Goal: Task Accomplishment & Management: Manage account settings

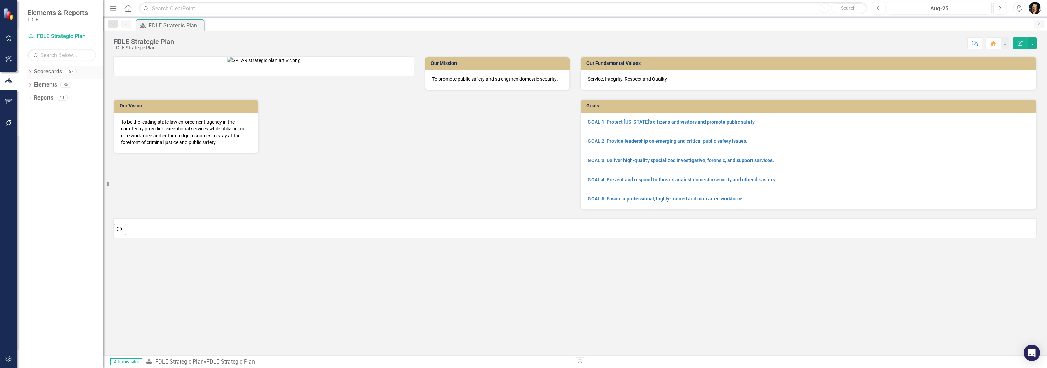
click at [31, 72] on icon "Dropdown" at bounding box center [29, 73] width 5 height 4
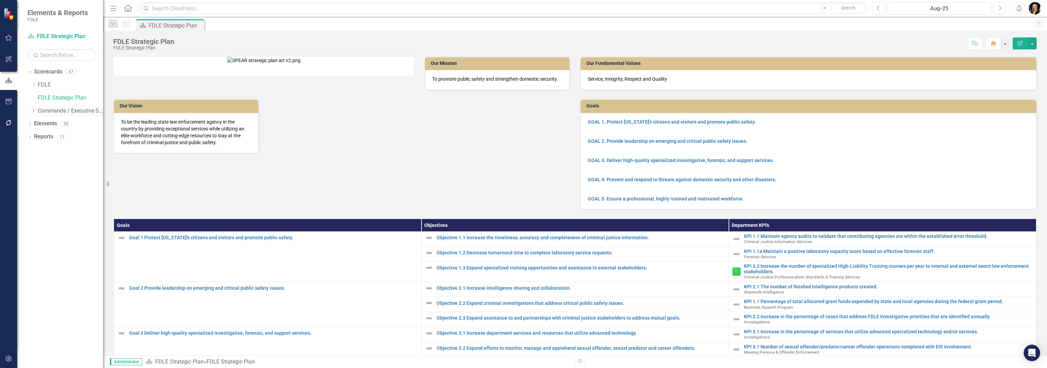
click at [35, 111] on icon "Dropdown" at bounding box center [33, 111] width 5 height 4
click at [41, 125] on icon "Dropdown" at bounding box center [40, 124] width 5 height 4
click at [48, 149] on icon at bounding box center [48, 149] width 2 height 3
click at [63, 162] on link "Accountability" at bounding box center [80, 163] width 45 height 8
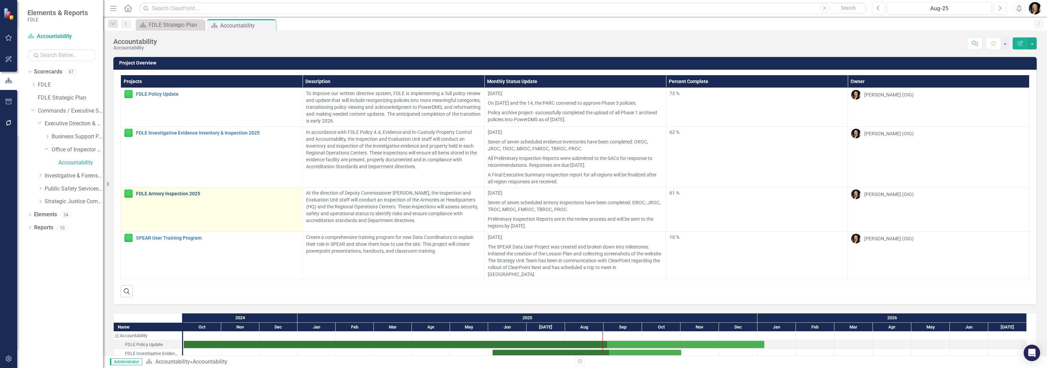
click at [156, 191] on link "FDLE Armory Inspection 2025" at bounding box center [217, 193] width 163 height 5
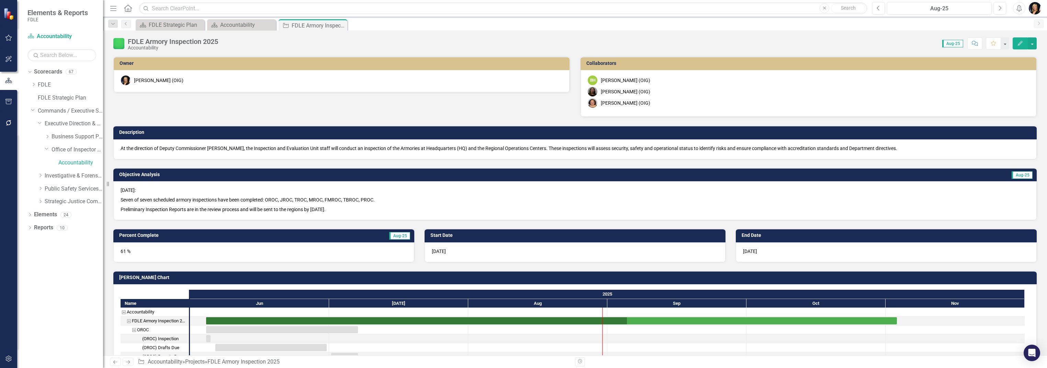
checkbox input "true"
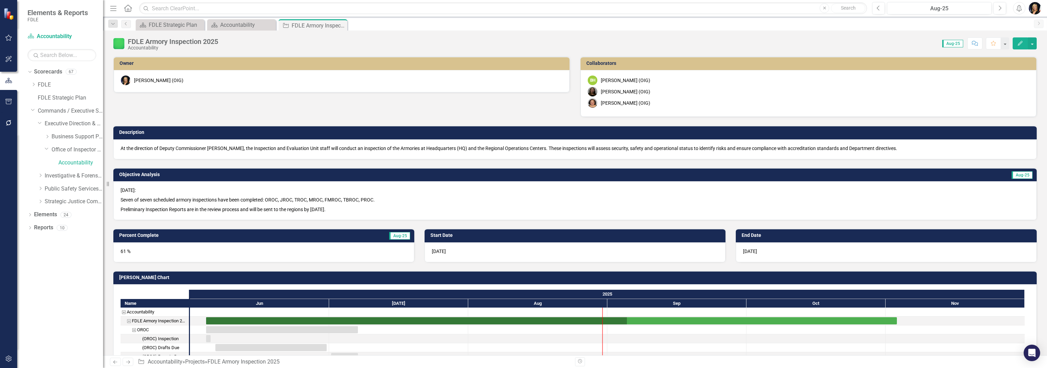
checkbox input "true"
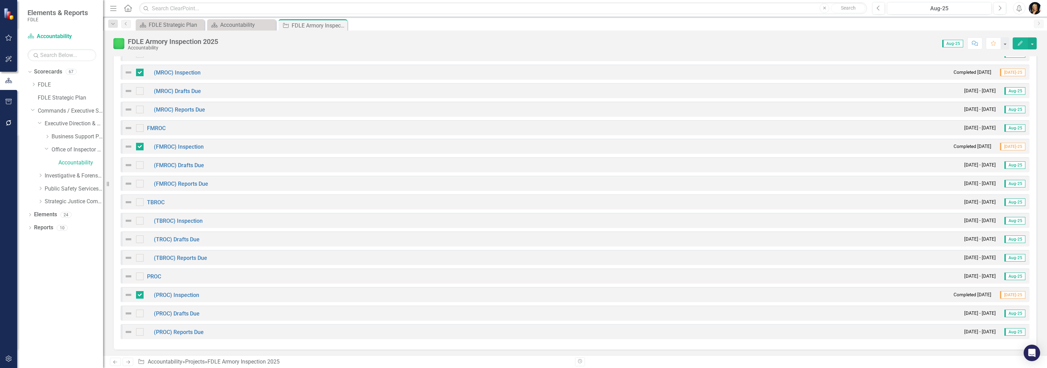
scroll to position [787, 0]
click at [140, 217] on input "checkbox" at bounding box center [138, 219] width 4 height 4
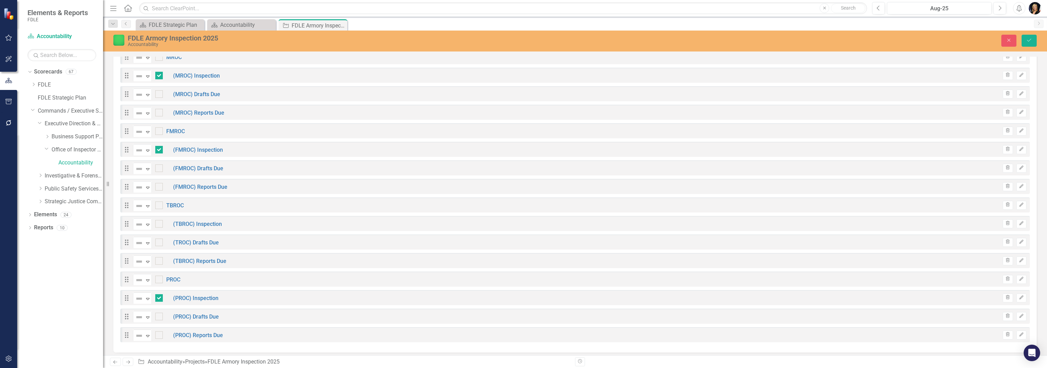
checkbox input "true"
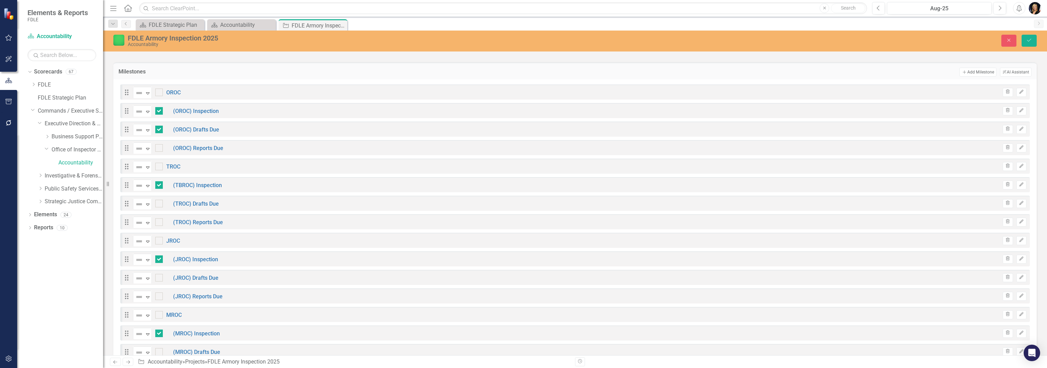
scroll to position [561, 0]
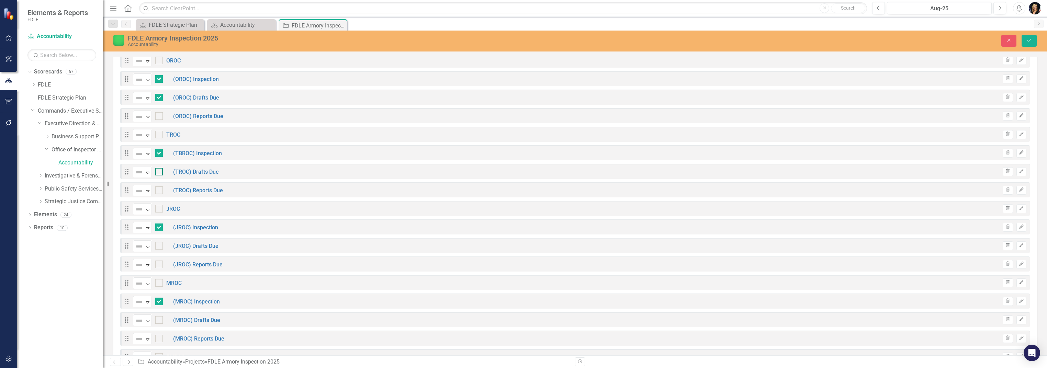
click at [157, 170] on input "checkbox" at bounding box center [157, 170] width 4 height 4
checkbox input "true"
click at [159, 242] on div at bounding box center [159, 246] width 8 height 8
click at [159, 242] on input "checkbox" at bounding box center [157, 244] width 4 height 4
checkbox input "true"
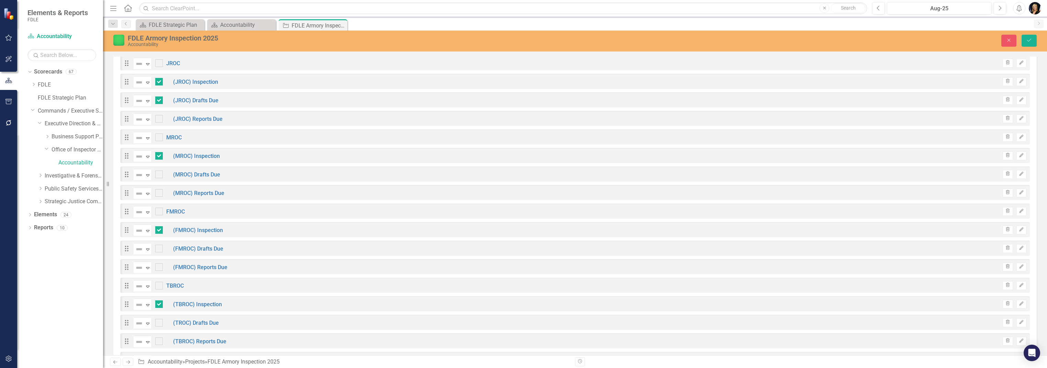
scroll to position [745, 0]
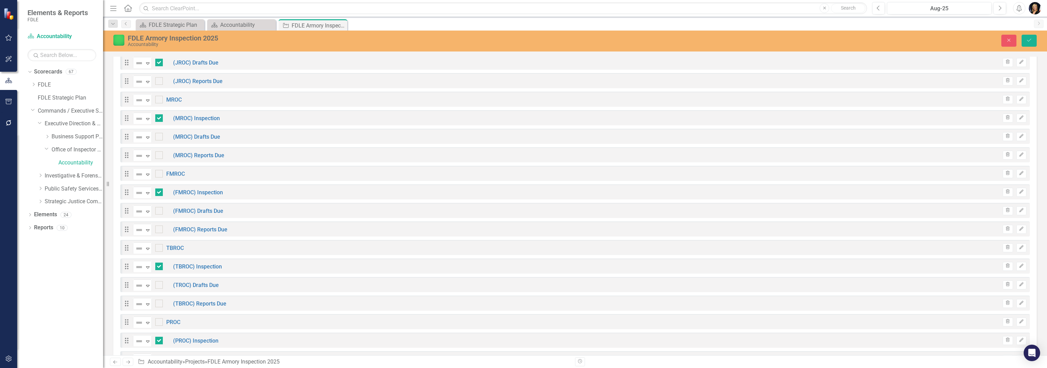
drag, startPoint x: 158, startPoint y: 136, endPoint x: 173, endPoint y: 202, distance: 67.8
click at [158, 135] on input "checkbox" at bounding box center [157, 135] width 4 height 4
checkbox input "true"
click at [157, 207] on input "checkbox" at bounding box center [157, 209] width 4 height 4
checkbox input "true"
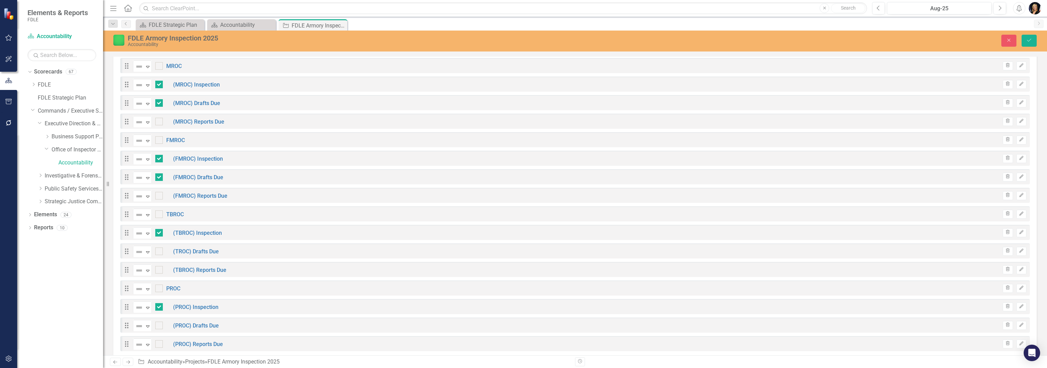
scroll to position [790, 0]
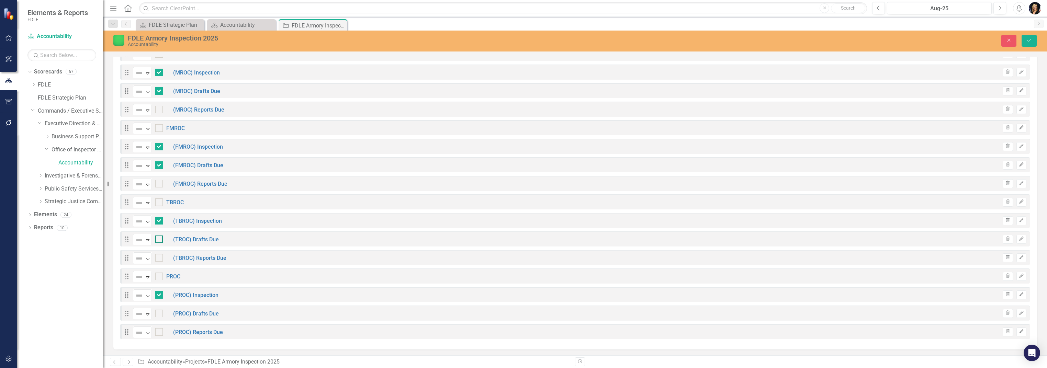
click at [157, 236] on input "checkbox" at bounding box center [157, 238] width 4 height 4
checkbox input "true"
click at [159, 312] on div at bounding box center [159, 314] width 8 height 8
click at [159, 312] on input "checkbox" at bounding box center [157, 312] width 4 height 4
checkbox input "true"
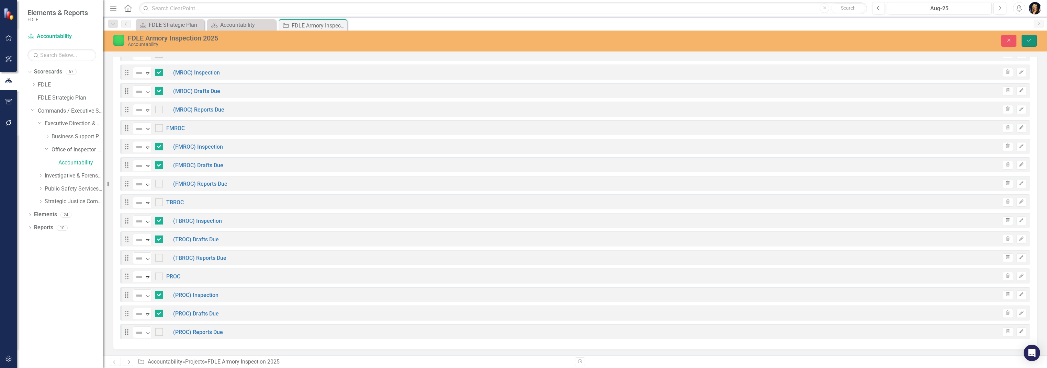
click at [1027, 42] on icon "Save" at bounding box center [1029, 40] width 6 height 5
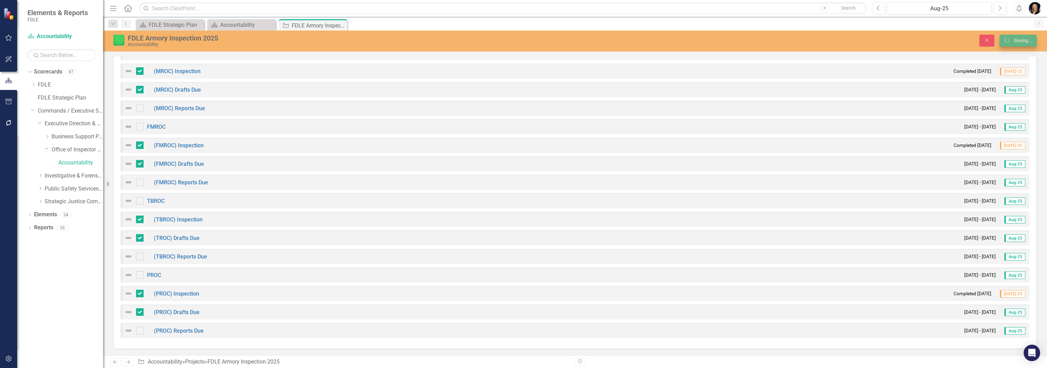
checkbox input "false"
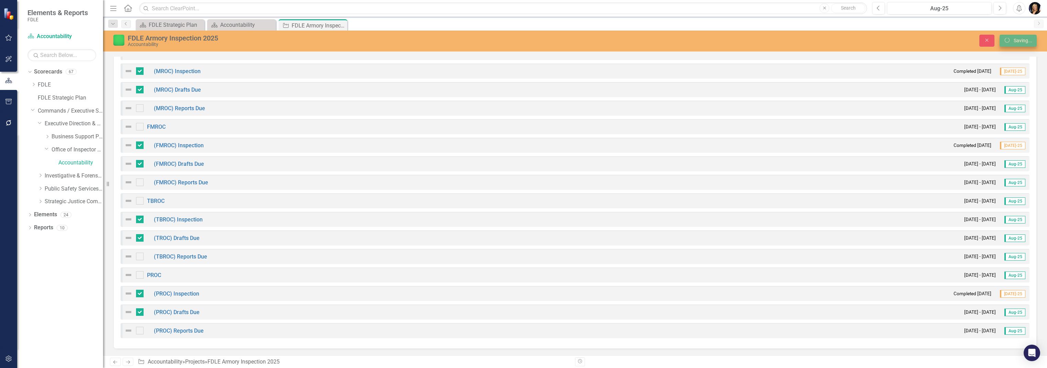
checkbox input "false"
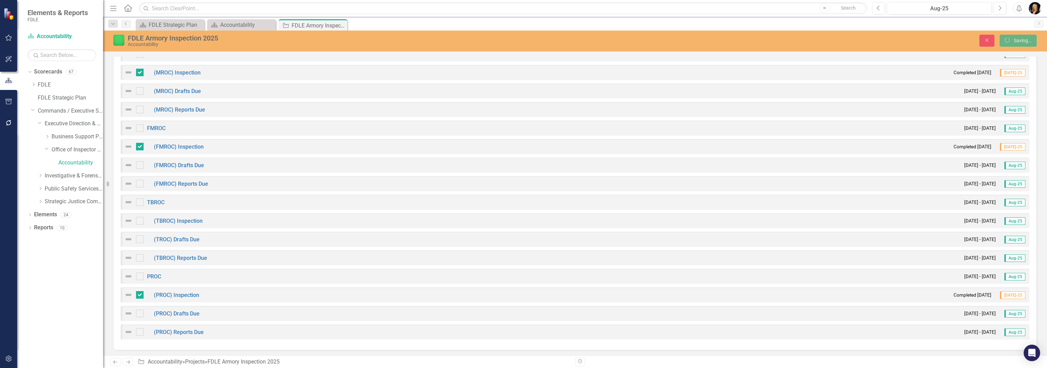
checkbox input "false"
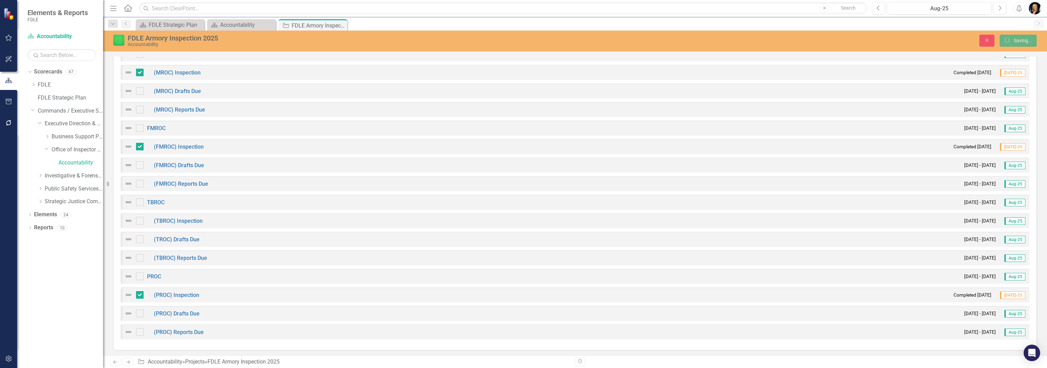
checkbox input "true"
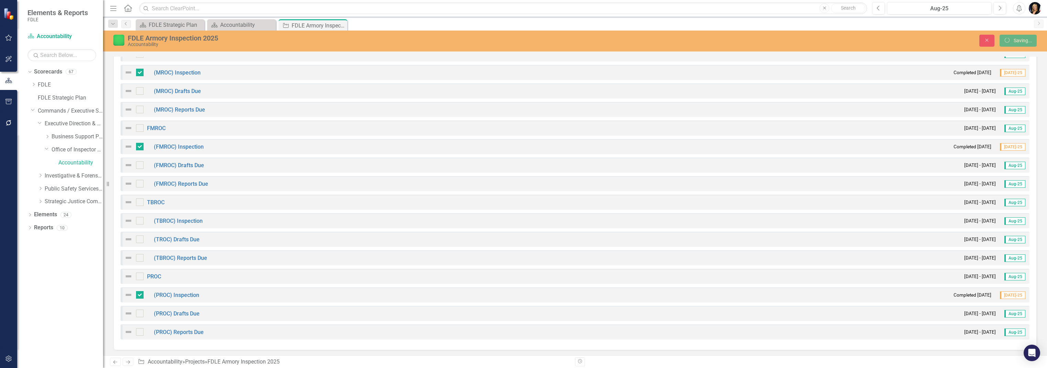
checkbox input "true"
checkbox input "false"
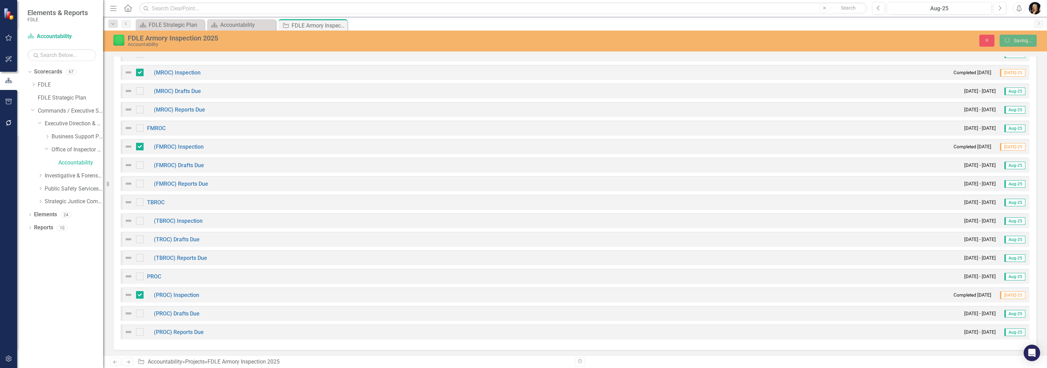
checkbox input "false"
checkbox input "true"
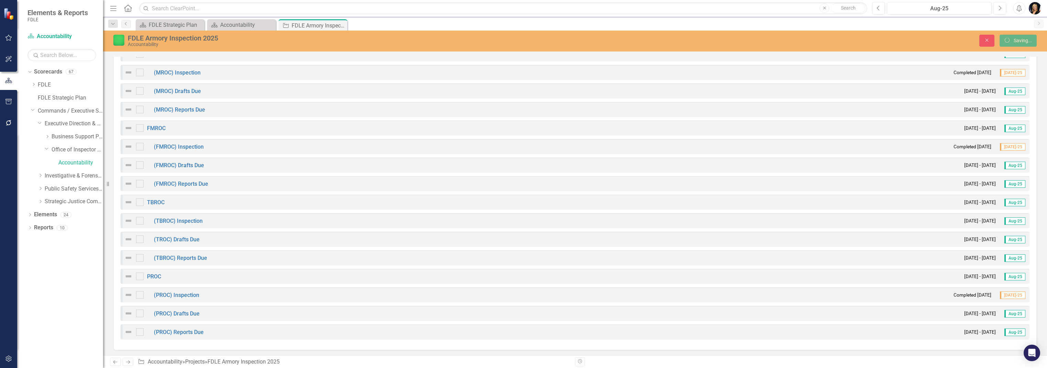
checkbox input "true"
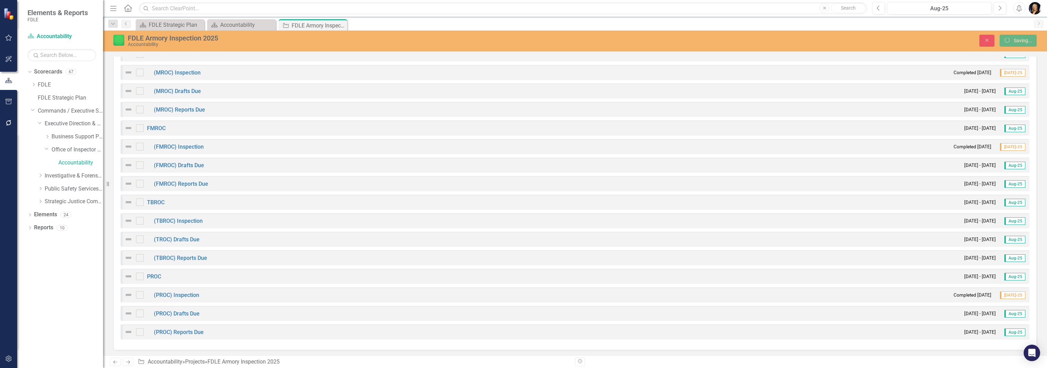
checkbox input "true"
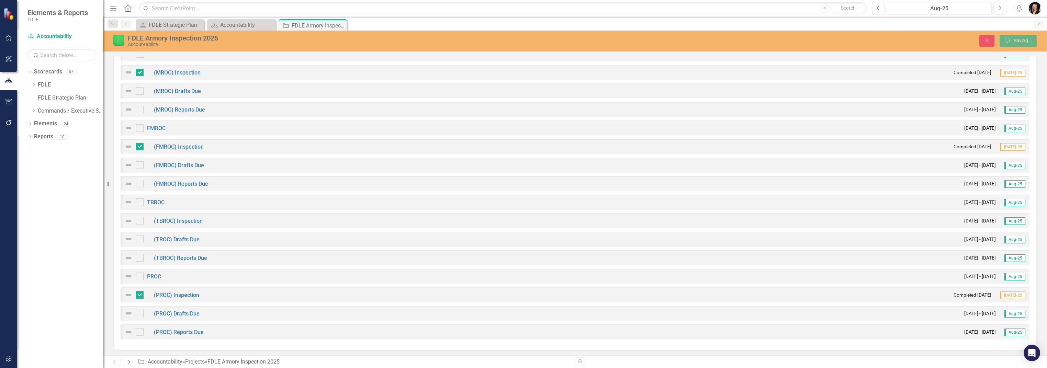
checkbox input "true"
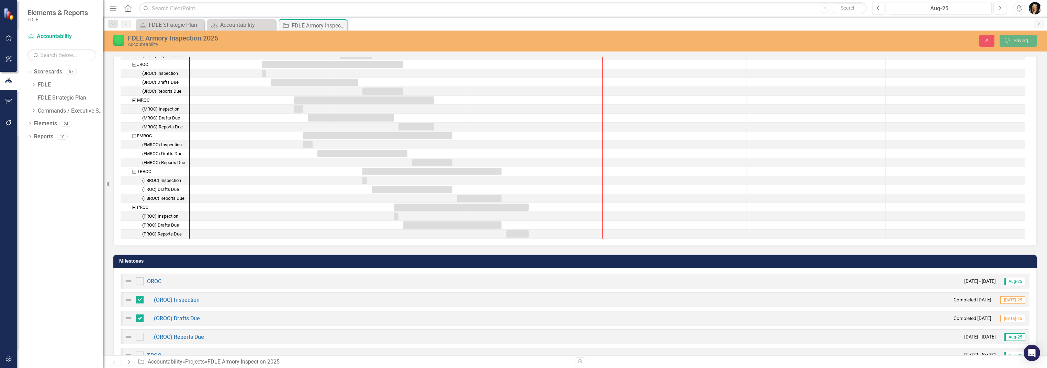
scroll to position [329, 0]
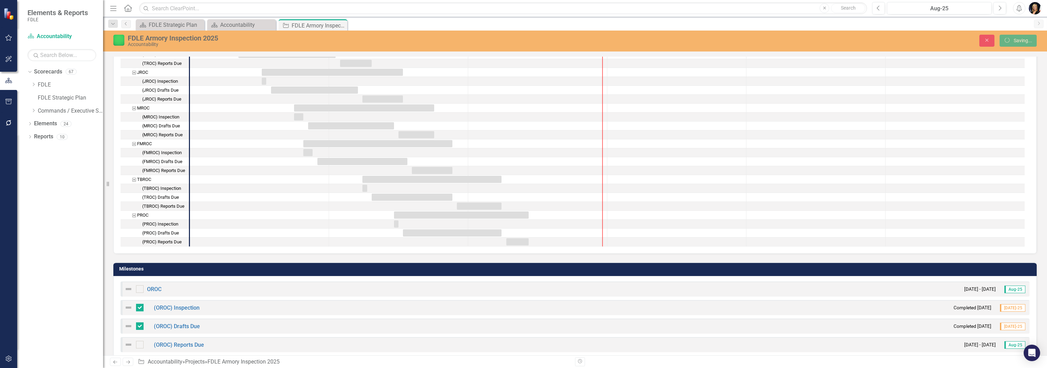
checkbox input "true"
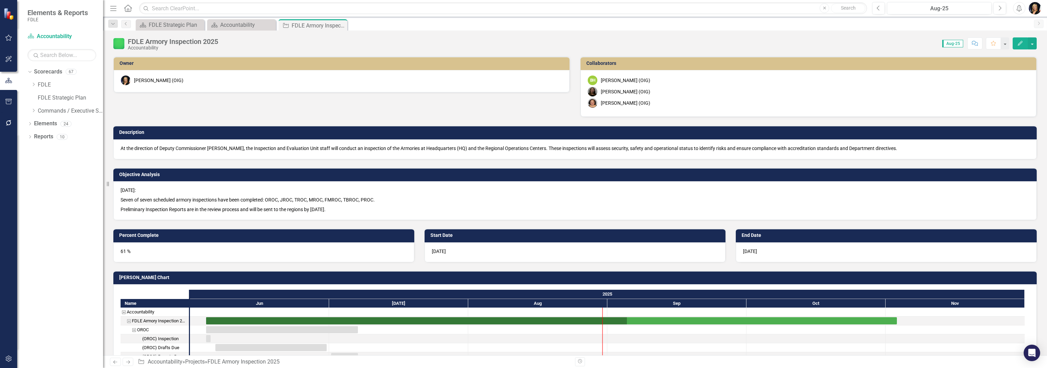
checkbox input "true"
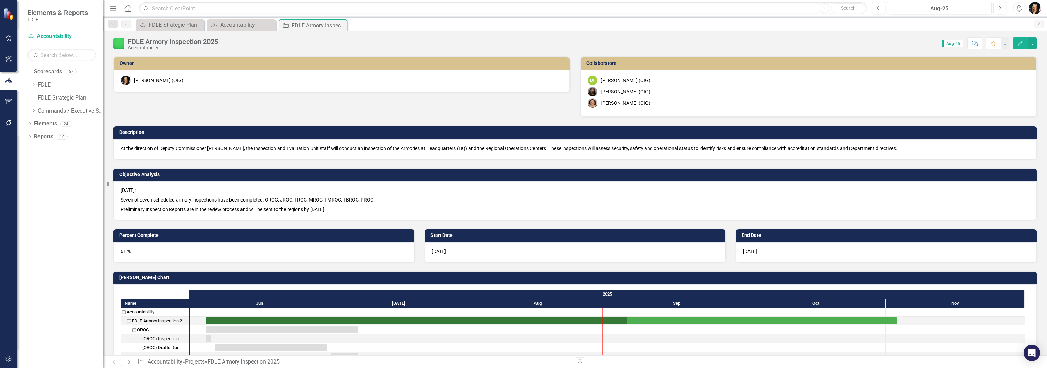
checkbox input "true"
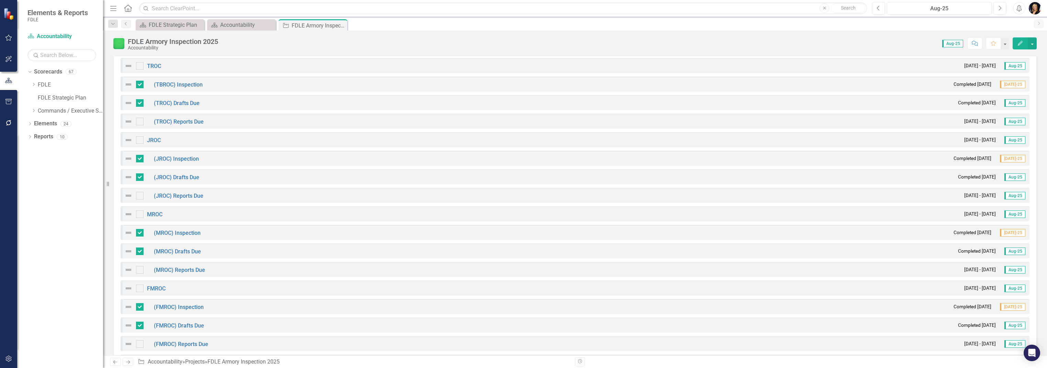
scroll to position [641, 0]
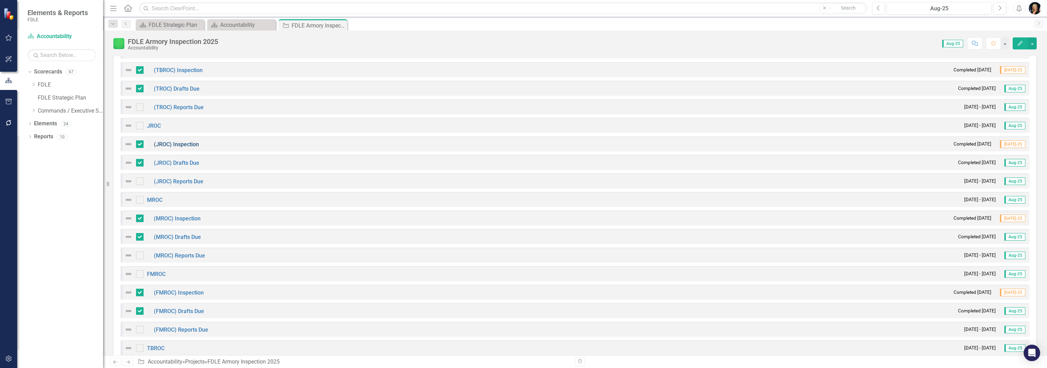
click at [174, 142] on link "(JROC) Inspection" at bounding box center [176, 144] width 45 height 7
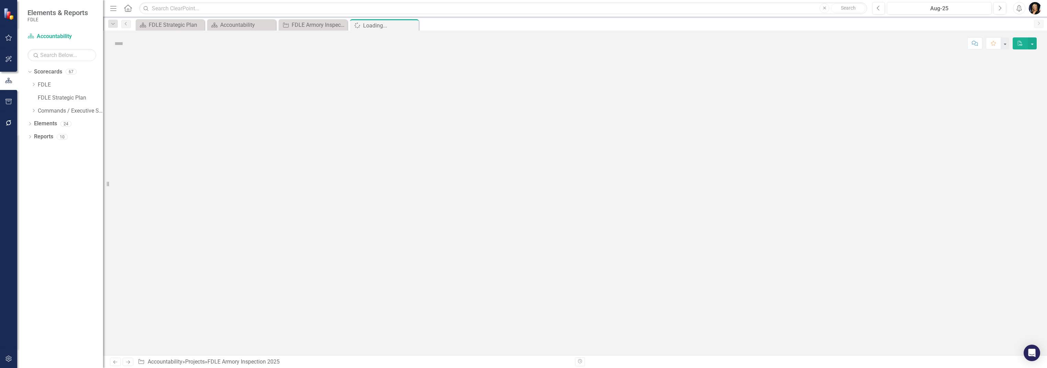
click at [174, 142] on div at bounding box center [575, 205] width 944 height 299
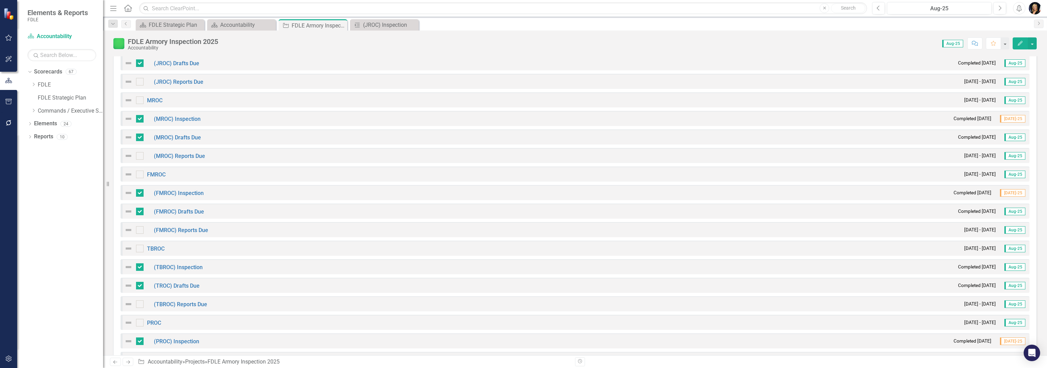
scroll to position [787, 0]
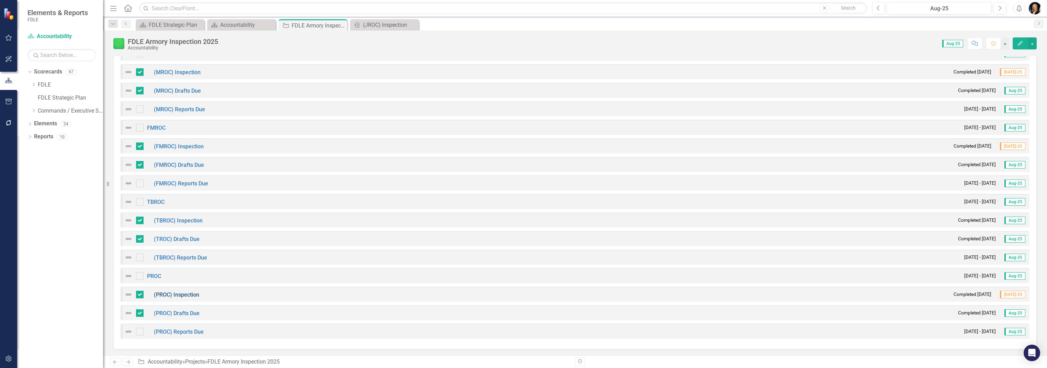
click at [187, 294] on link "(PROC) Inspection" at bounding box center [176, 295] width 45 height 7
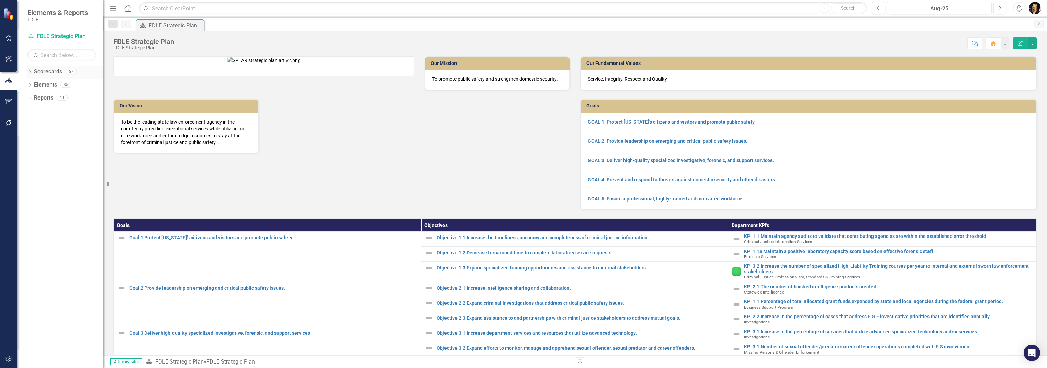
click at [33, 73] on div "Dropdown Scorecards 67" at bounding box center [65, 72] width 76 height 13
click at [30, 72] on icon "Dropdown" at bounding box center [29, 73] width 5 height 4
click at [33, 109] on icon "Dropdown" at bounding box center [33, 111] width 5 height 4
click at [41, 122] on icon "Dropdown" at bounding box center [40, 124] width 5 height 4
click at [47, 148] on icon "Dropdown" at bounding box center [47, 149] width 5 height 4
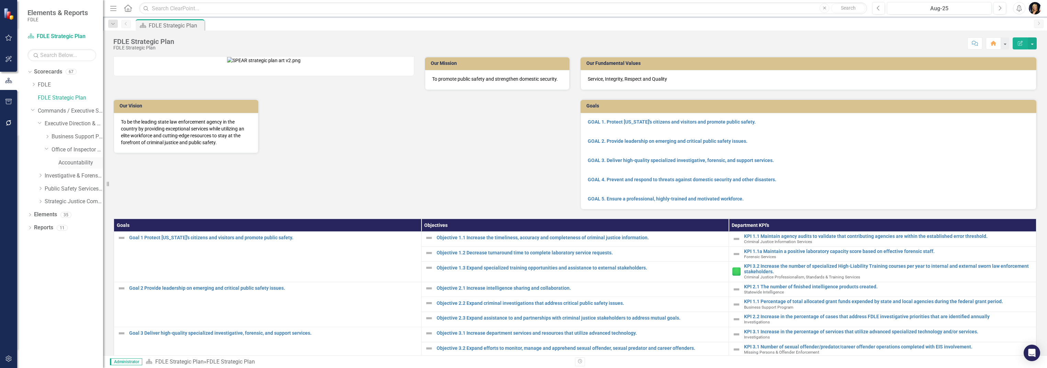
click at [64, 162] on link "Accountability" at bounding box center [80, 163] width 45 height 8
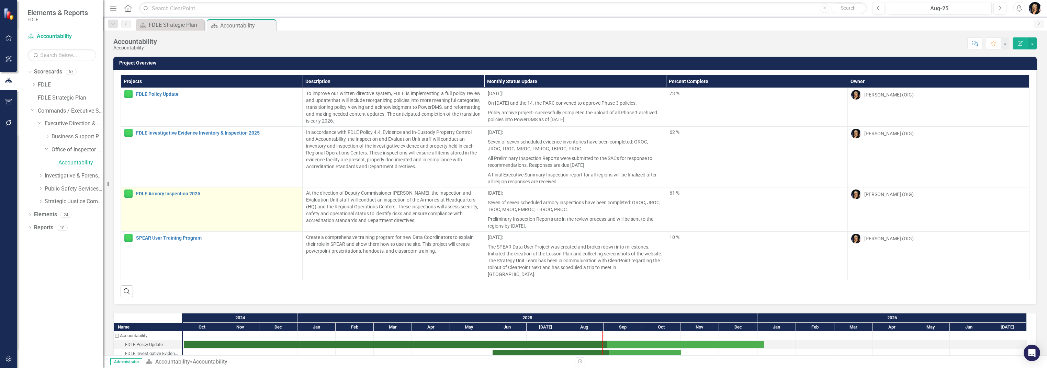
click at [157, 197] on div "FDLE Armory Inspection 2025" at bounding box center [211, 194] width 174 height 8
click at [157, 195] on link "FDLE Armory Inspection 2025" at bounding box center [217, 193] width 163 height 5
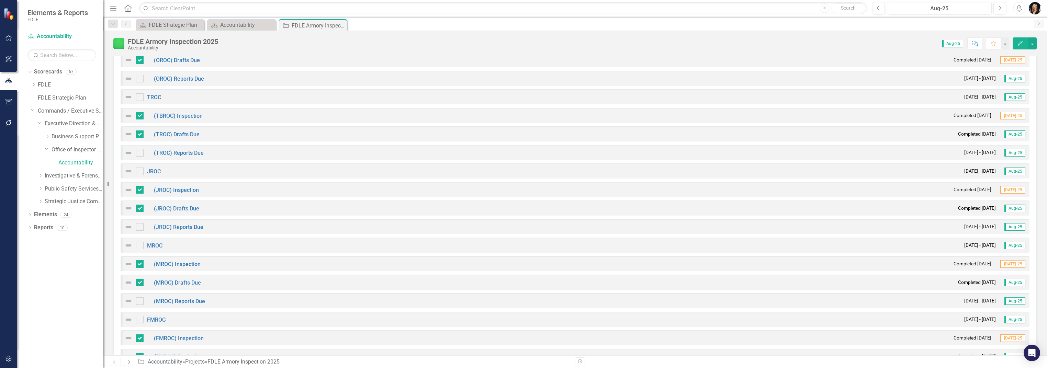
scroll to position [641, 0]
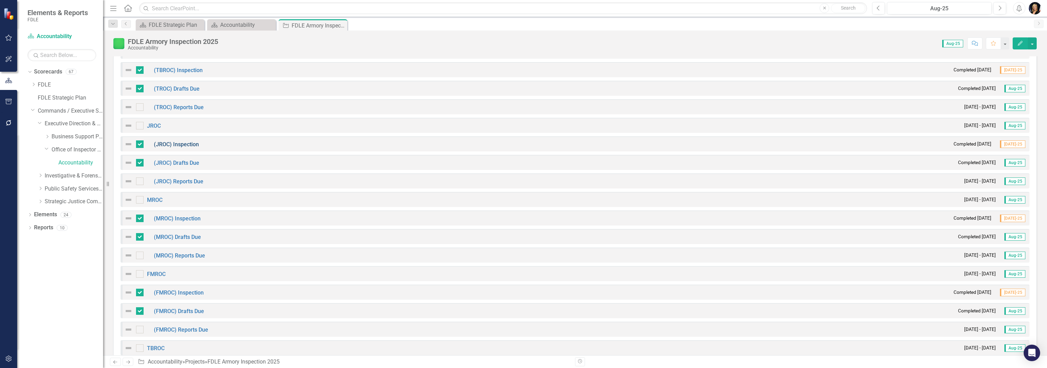
click at [176, 145] on link "(JROC) Inspection" at bounding box center [176, 144] width 45 height 7
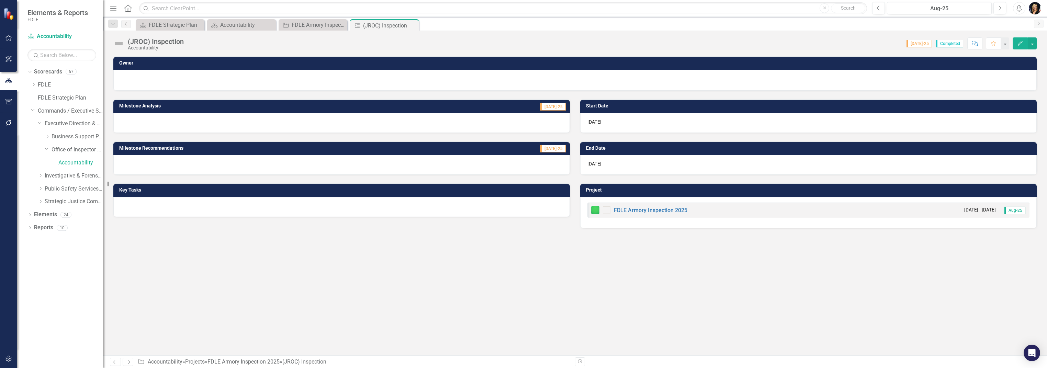
click at [127, 26] on link "Previous" at bounding box center [126, 24] width 10 height 8
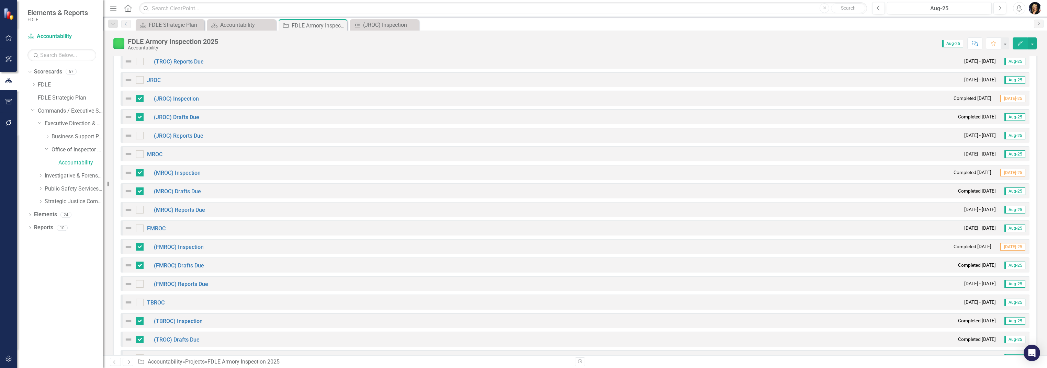
scroll to position [687, 0]
click at [171, 172] on link "(MROC) Inspection" at bounding box center [177, 172] width 47 height 7
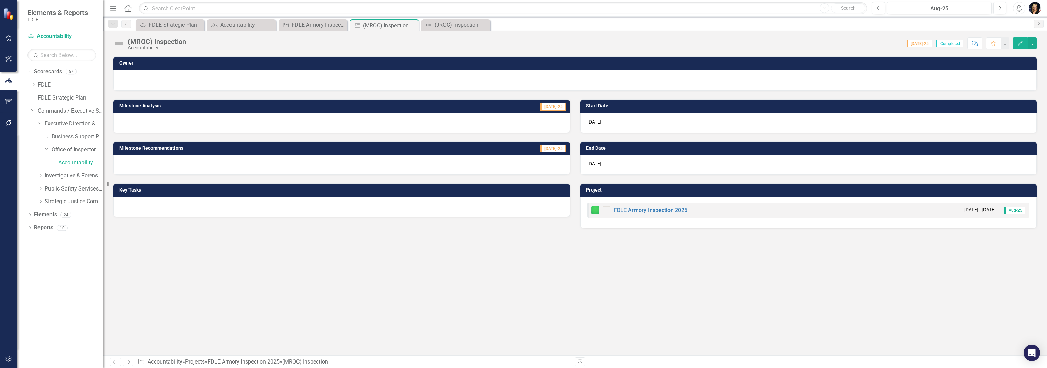
click at [126, 24] on icon "Previous" at bounding box center [125, 24] width 5 height 4
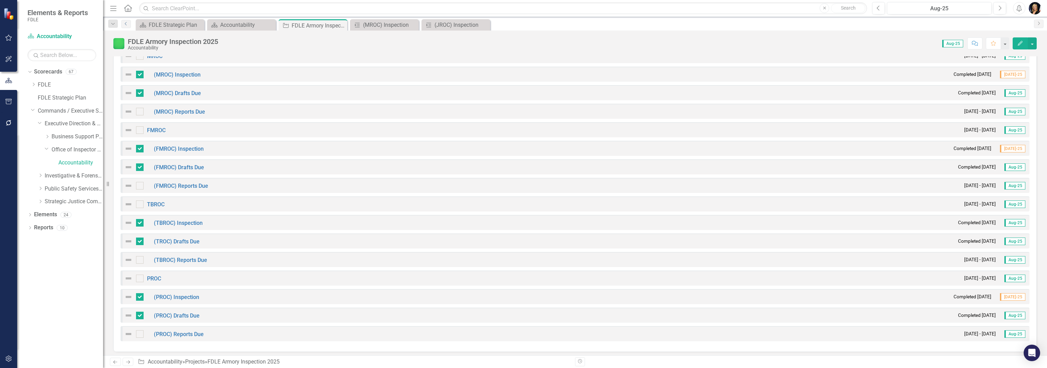
scroll to position [787, 0]
click at [173, 144] on link "(FMROC) Inspection" at bounding box center [179, 146] width 50 height 7
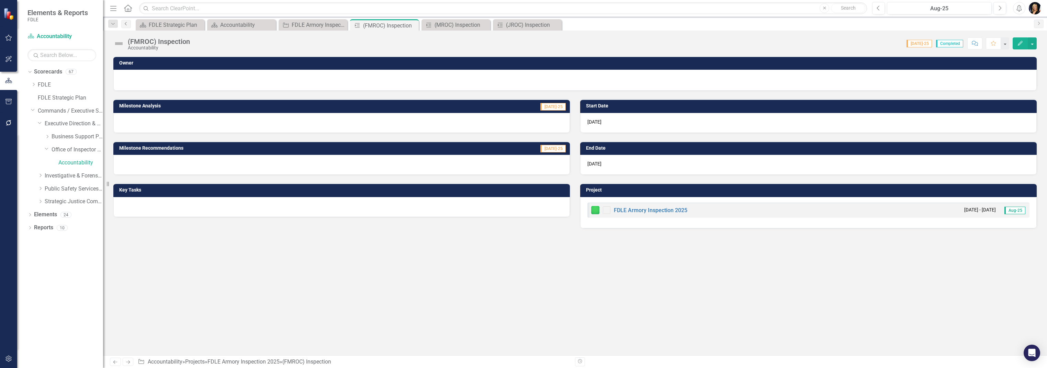
click at [128, 24] on icon "Previous" at bounding box center [125, 24] width 5 height 4
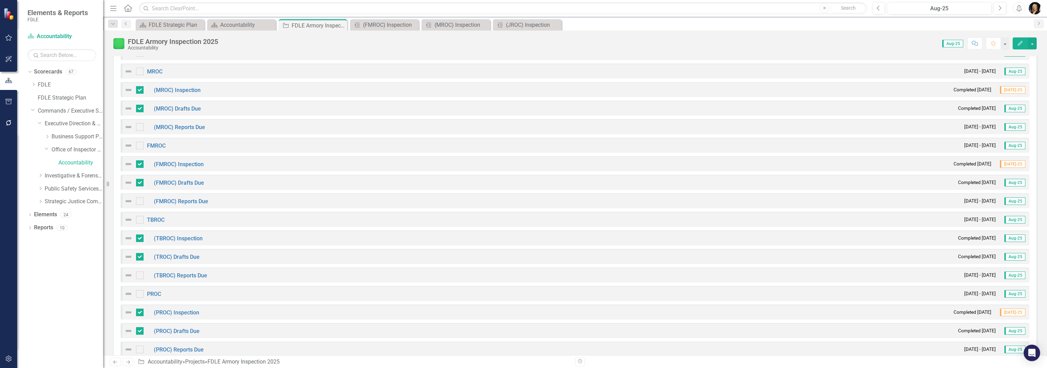
scroll to position [778, 0]
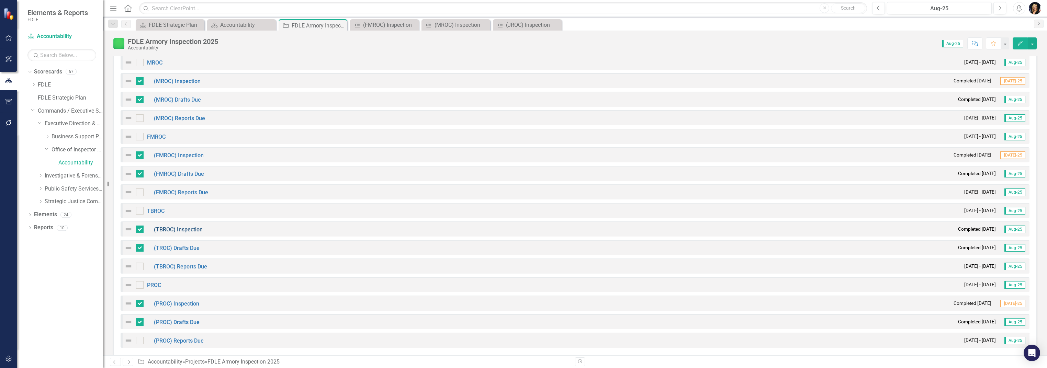
click at [170, 230] on link "(TBROC) Inspection" at bounding box center [178, 229] width 49 height 7
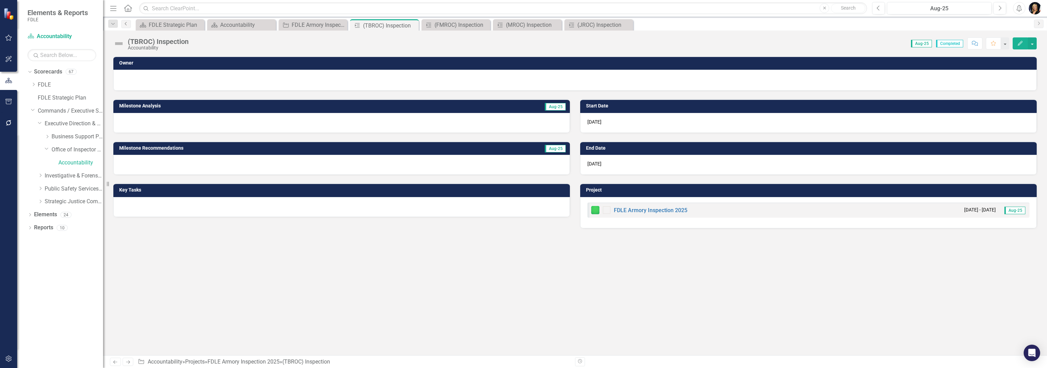
click at [128, 22] on icon "Previous" at bounding box center [125, 24] width 5 height 4
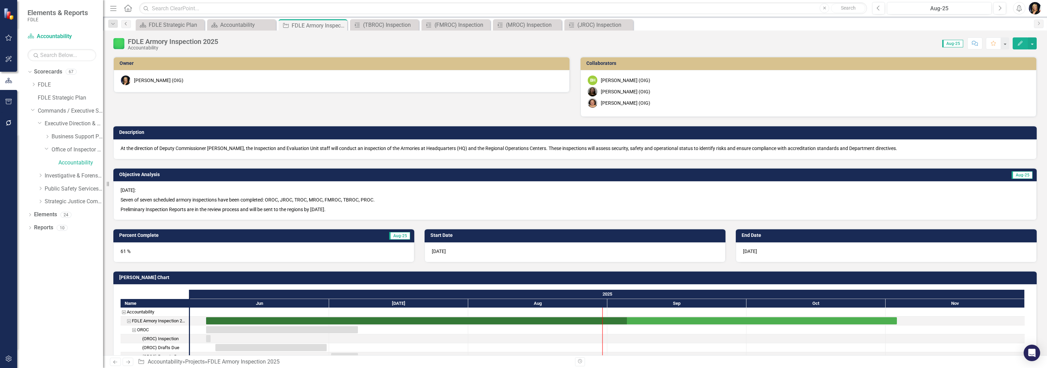
click at [126, 25] on icon "Previous" at bounding box center [125, 24] width 5 height 4
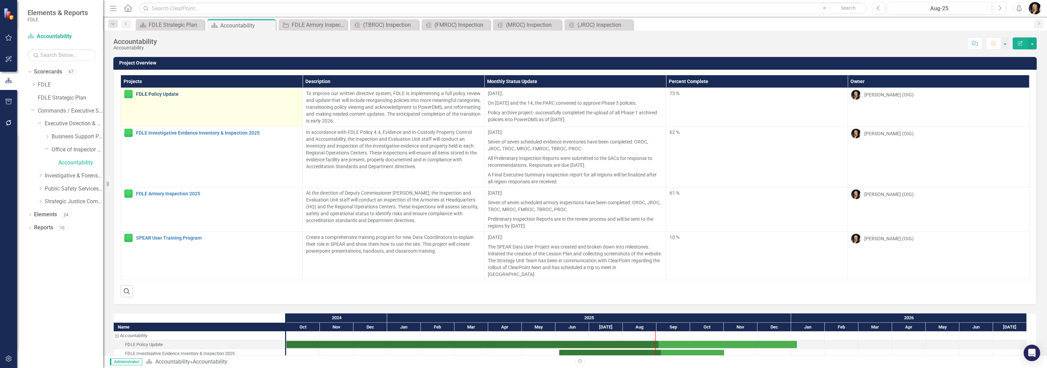
click at [155, 94] on link "FDLE Policy Update" at bounding box center [217, 94] width 163 height 5
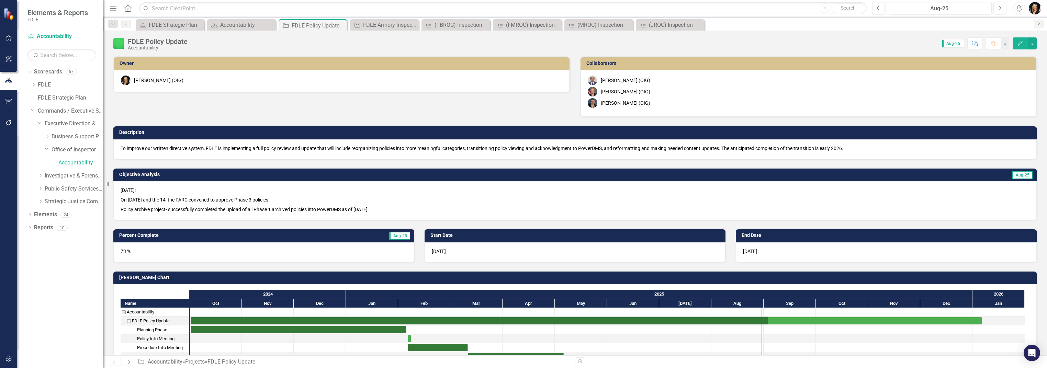
checkbox input "true"
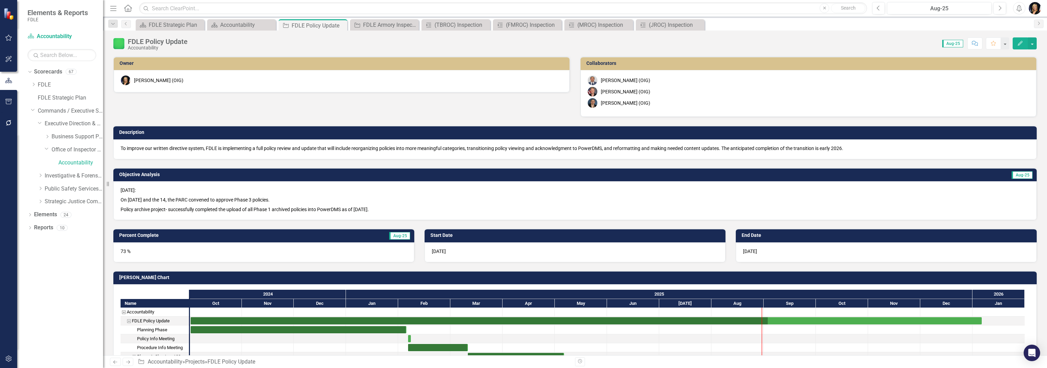
checkbox input "true"
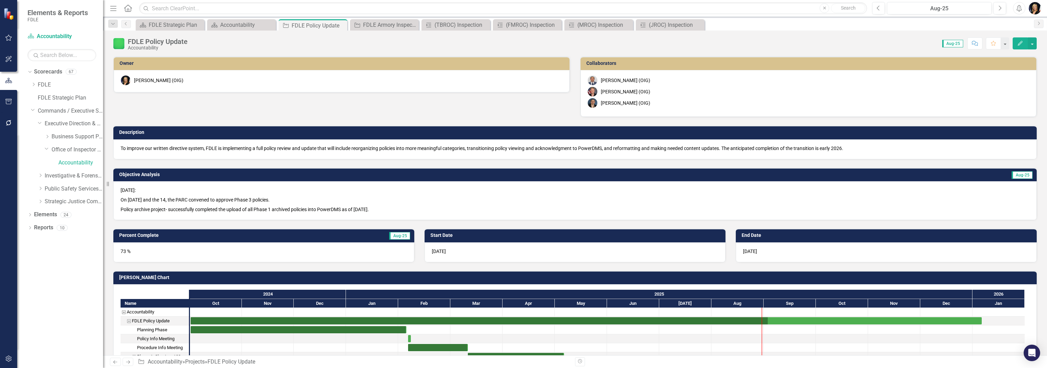
checkbox input "true"
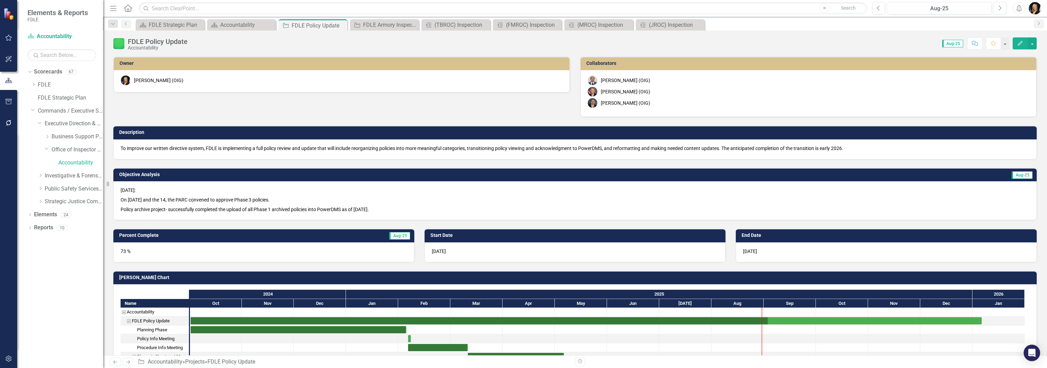
checkbox input "true"
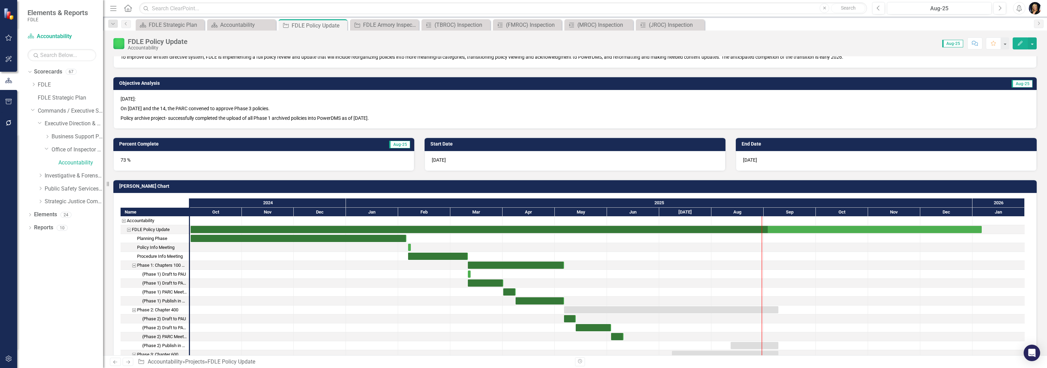
scroll to position [183, 0]
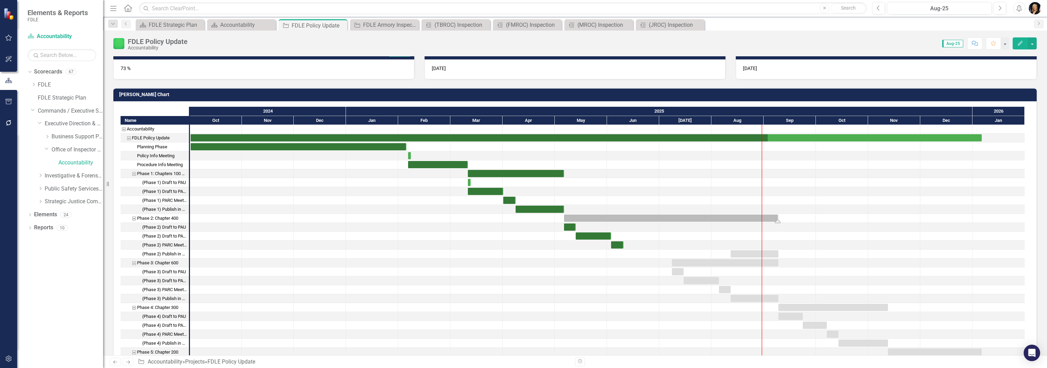
drag, startPoint x: 565, startPoint y: 221, endPoint x: 786, endPoint y: 223, distance: 220.5
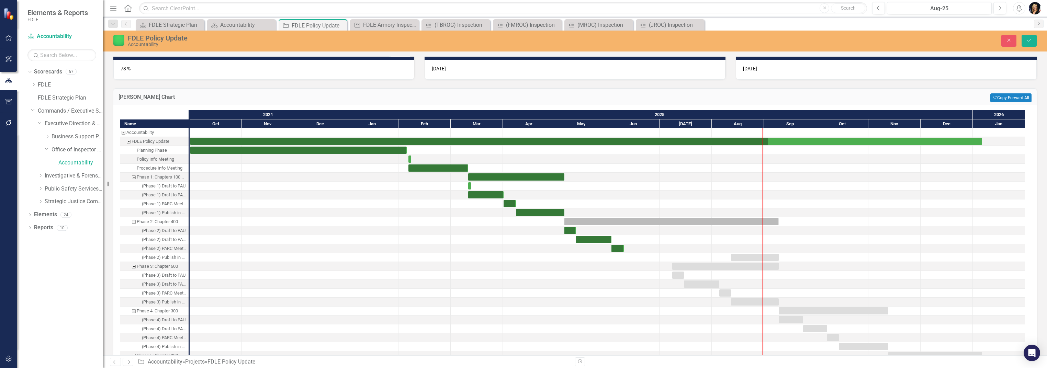
click at [144, 221] on div "Phase 2: Chapter 400" at bounding box center [157, 221] width 41 height 9
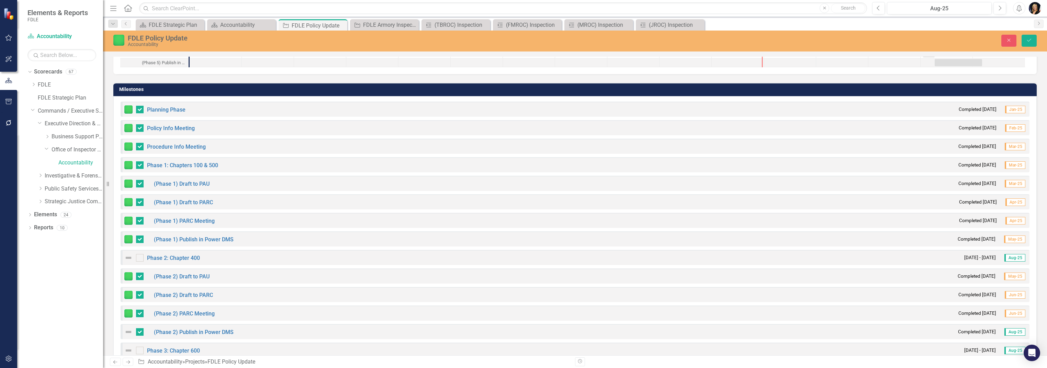
scroll to position [641, 0]
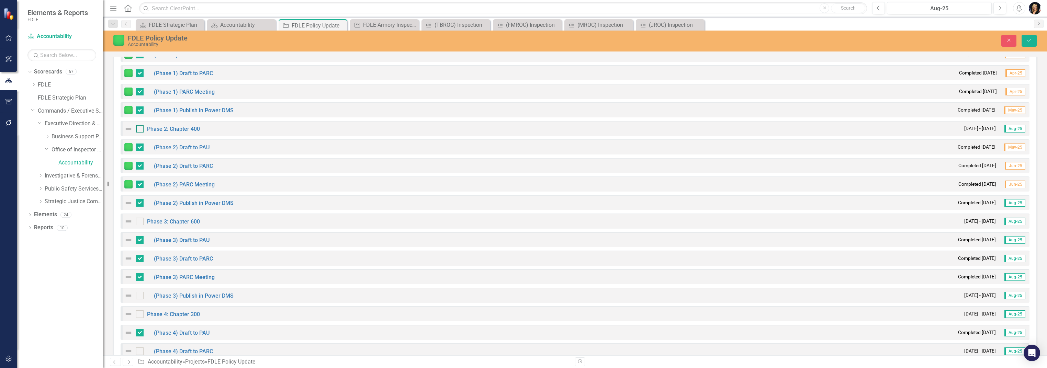
click at [139, 128] on input "checkbox" at bounding box center [138, 127] width 4 height 4
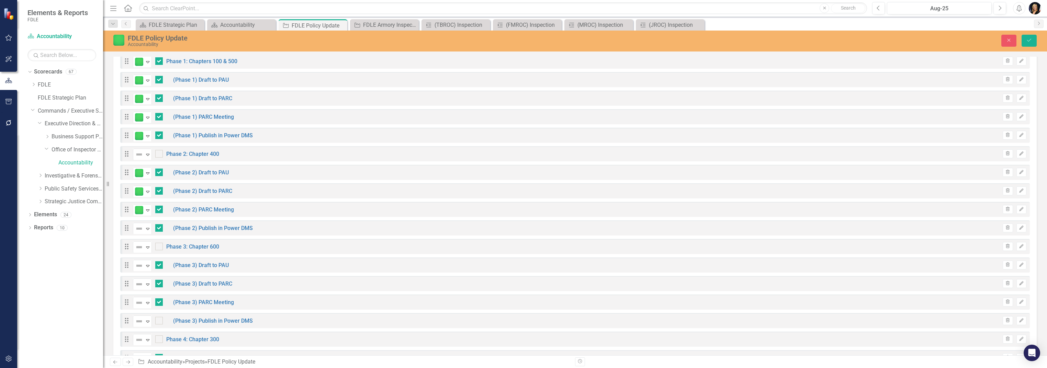
checkbox input "true"
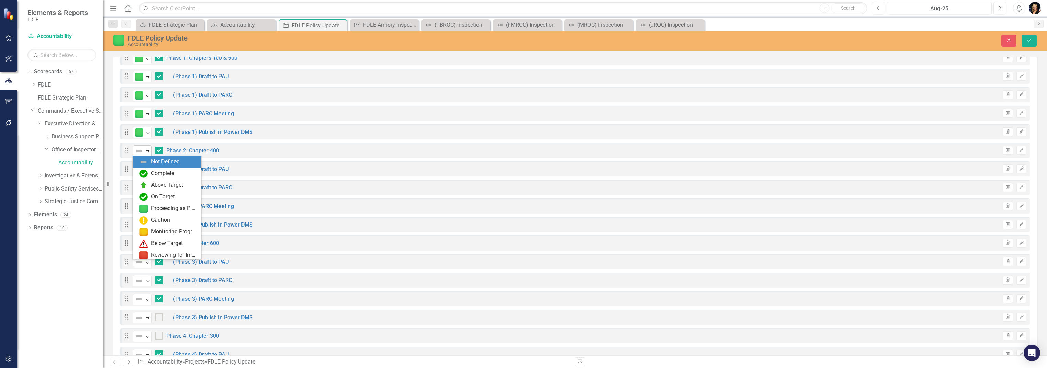
click at [146, 150] on icon "Expand" at bounding box center [147, 150] width 7 height 5
click at [157, 209] on div "Proceeding as Planned" at bounding box center [174, 209] width 46 height 8
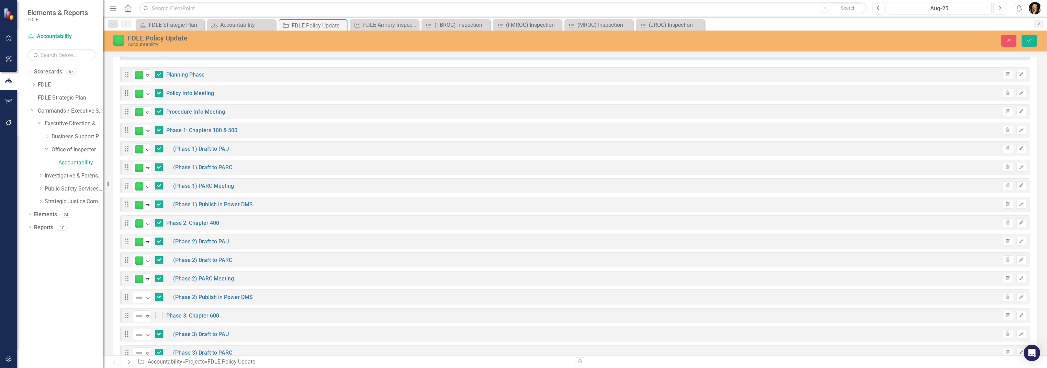
scroll to position [507, 0]
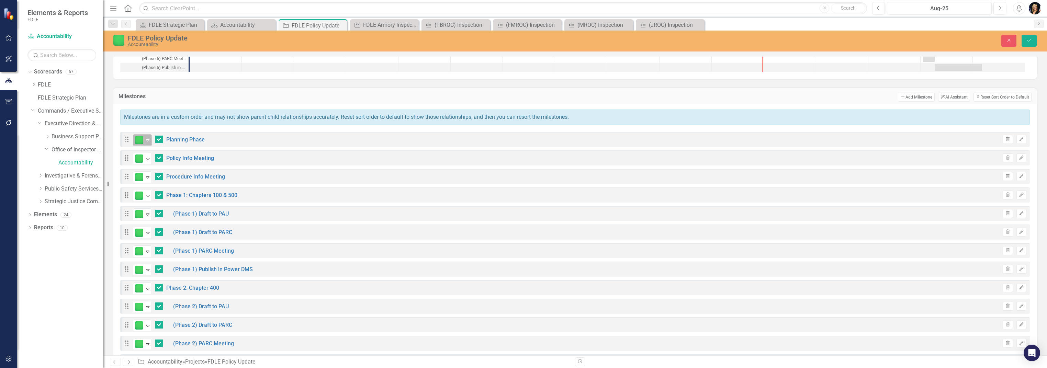
click at [146, 139] on icon "Expand" at bounding box center [147, 139] width 7 height 5
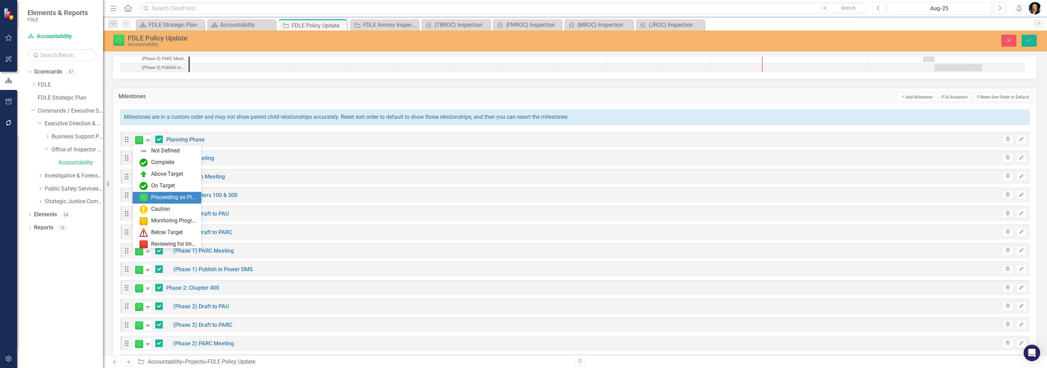
scroll to position [14, 0]
click at [151, 150] on div "Complete" at bounding box center [162, 149] width 23 height 8
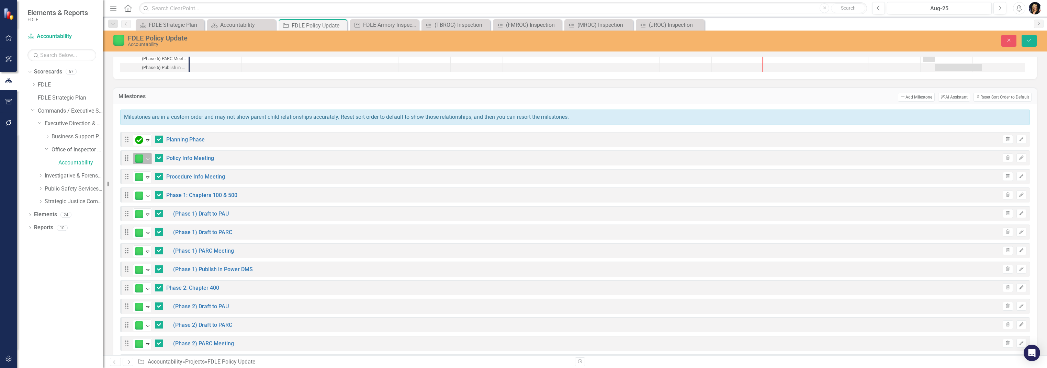
click at [146, 157] on icon "Expand" at bounding box center [147, 158] width 7 height 5
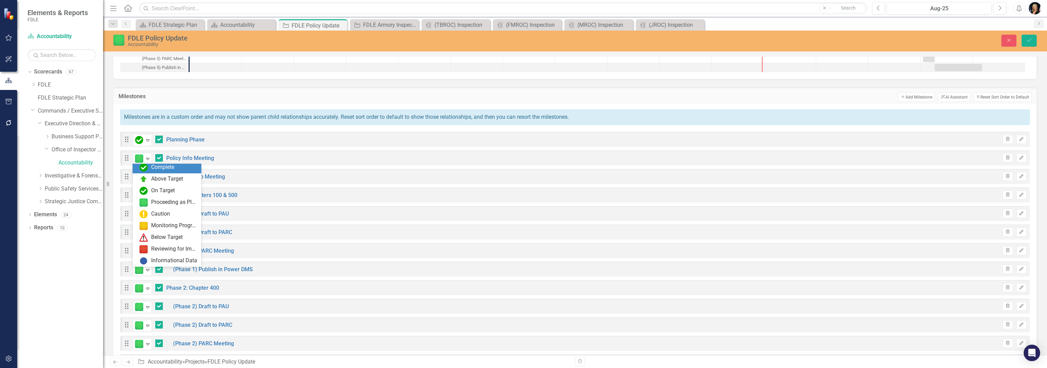
click at [147, 167] on img at bounding box center [143, 167] width 8 height 8
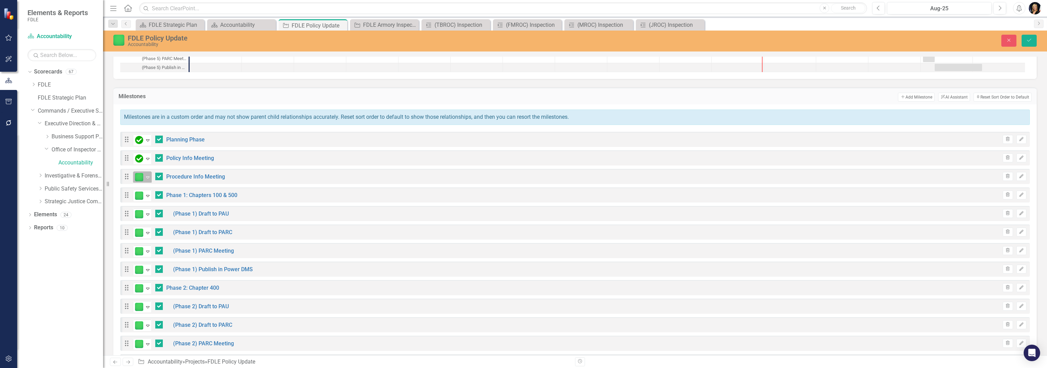
click at [146, 180] on div "Expand" at bounding box center [147, 177] width 7 height 11
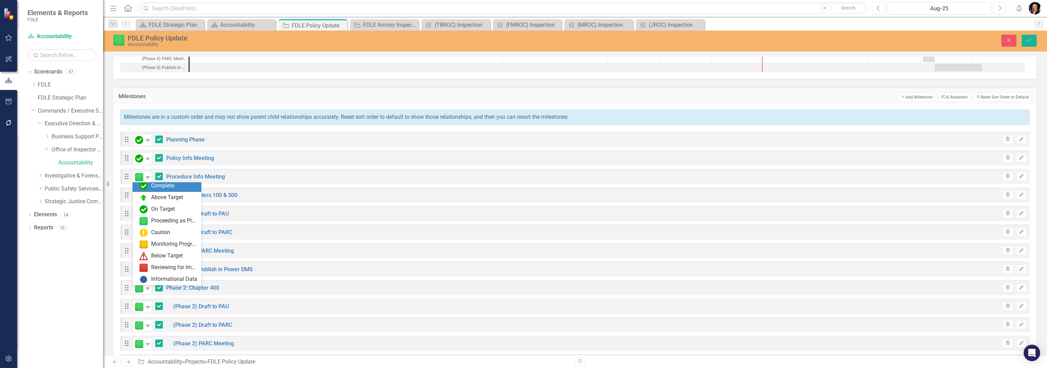
click at [148, 186] on div "Complete" at bounding box center [168, 186] width 58 height 8
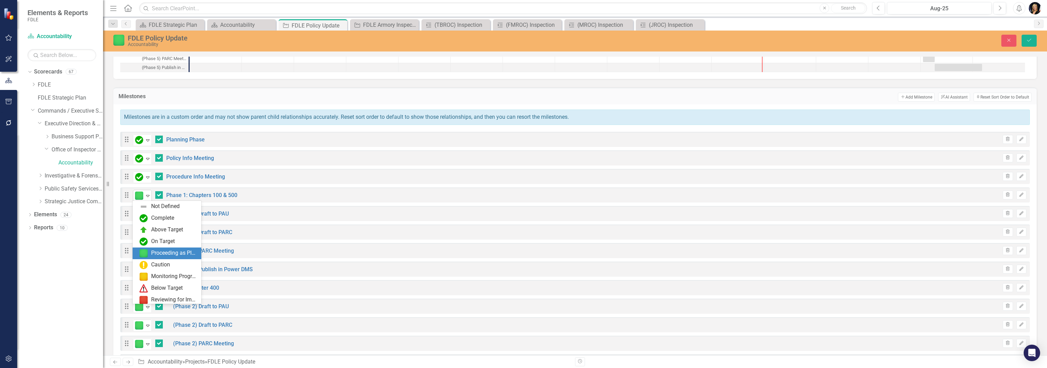
click at [146, 198] on div "Expand" at bounding box center [147, 195] width 7 height 11
click at [146, 206] on img at bounding box center [143, 205] width 8 height 8
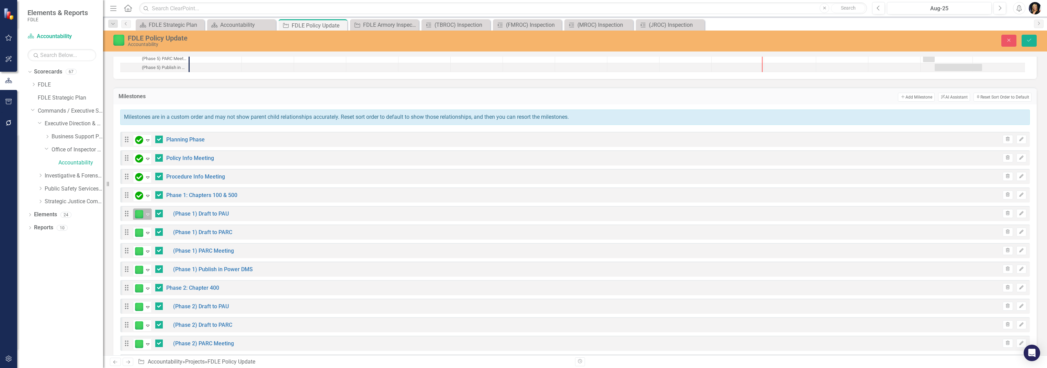
click at [147, 214] on icon "Expand" at bounding box center [147, 214] width 7 height 5
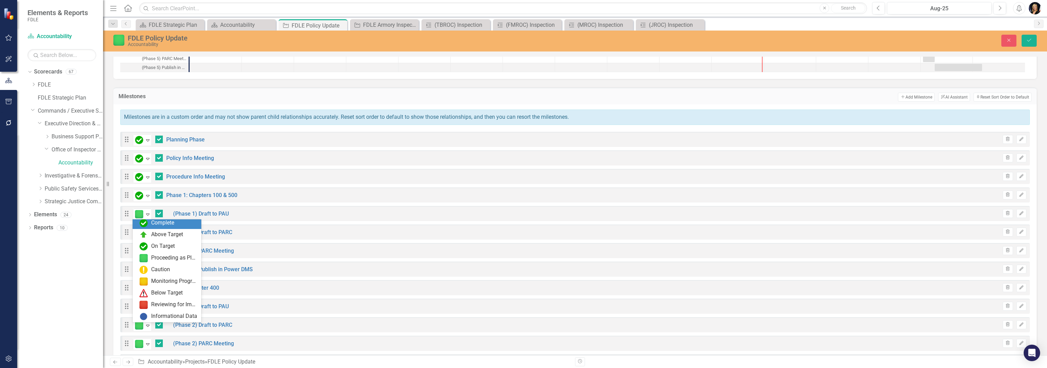
click at [148, 223] on div "Complete" at bounding box center [168, 223] width 58 height 8
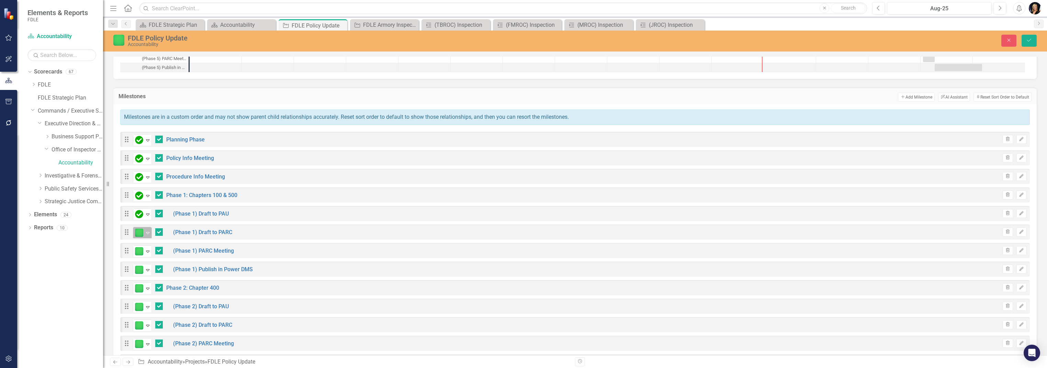
click at [149, 234] on icon "Expand" at bounding box center [147, 232] width 7 height 5
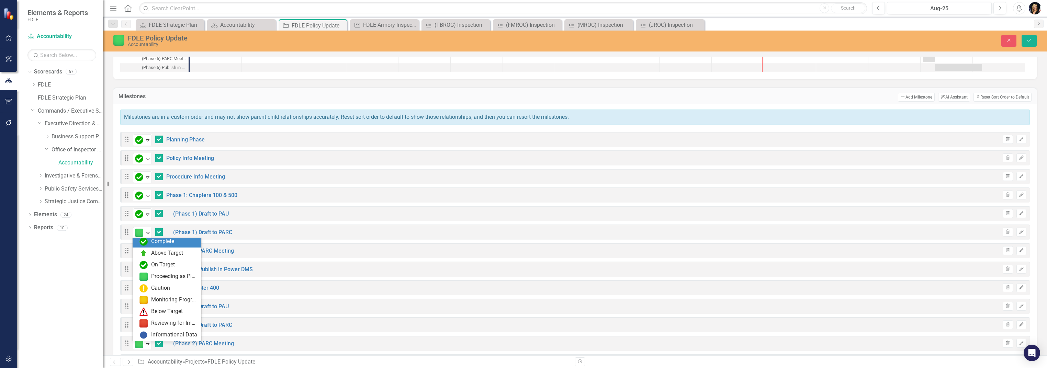
click at [148, 241] on div "Complete" at bounding box center [168, 242] width 58 height 8
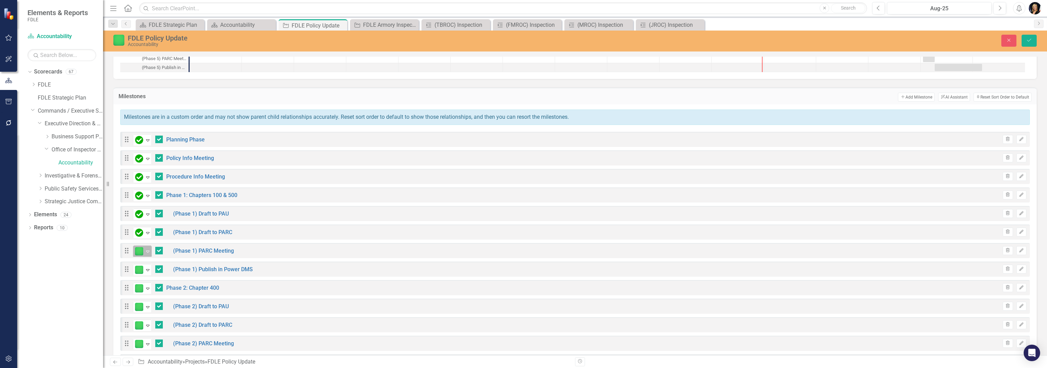
click at [148, 250] on icon "Expand" at bounding box center [147, 251] width 7 height 5
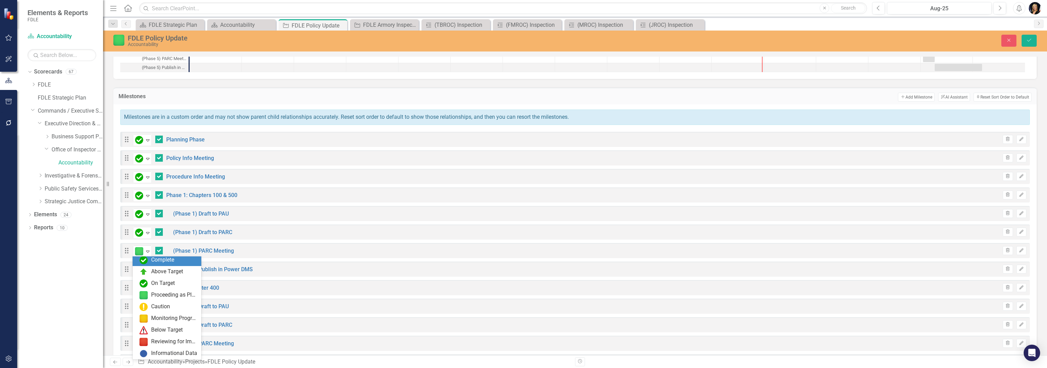
click at [149, 258] on div "Complete" at bounding box center [168, 260] width 58 height 8
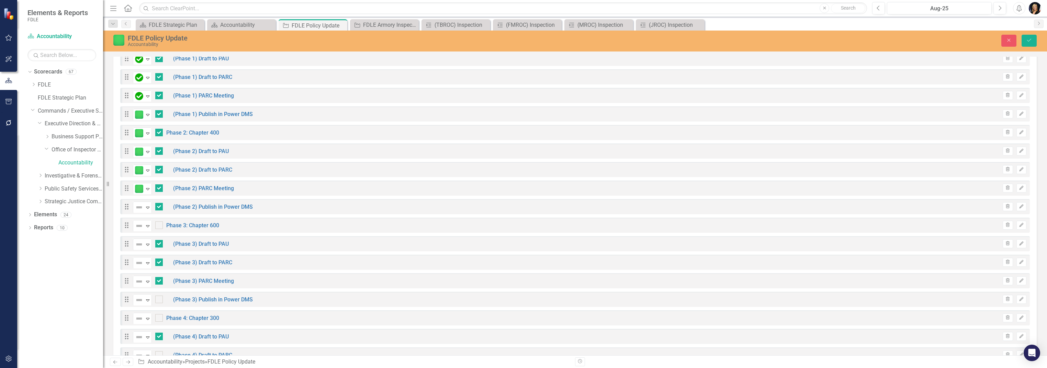
scroll to position [690, 0]
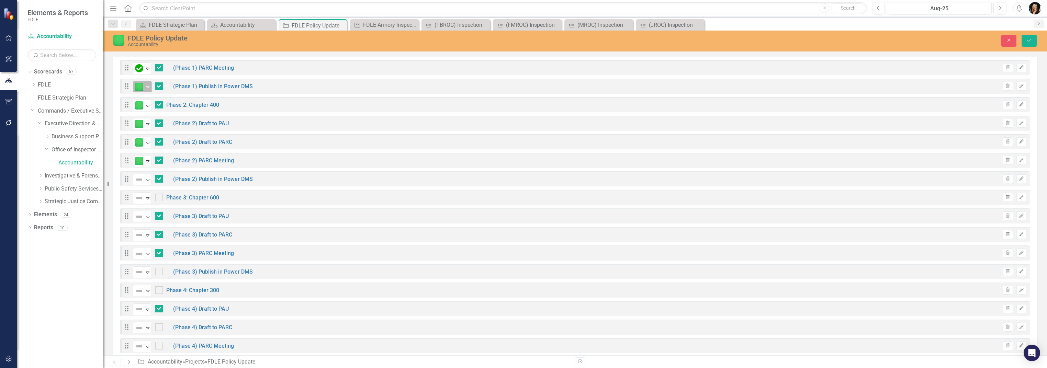
click at [148, 87] on icon "Expand" at bounding box center [147, 86] width 7 height 5
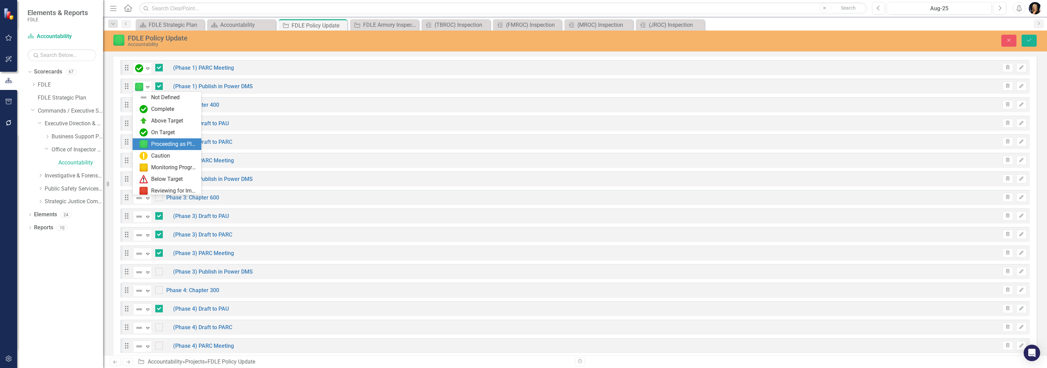
scroll to position [14, 0]
click at [146, 98] on img at bounding box center [143, 95] width 8 height 8
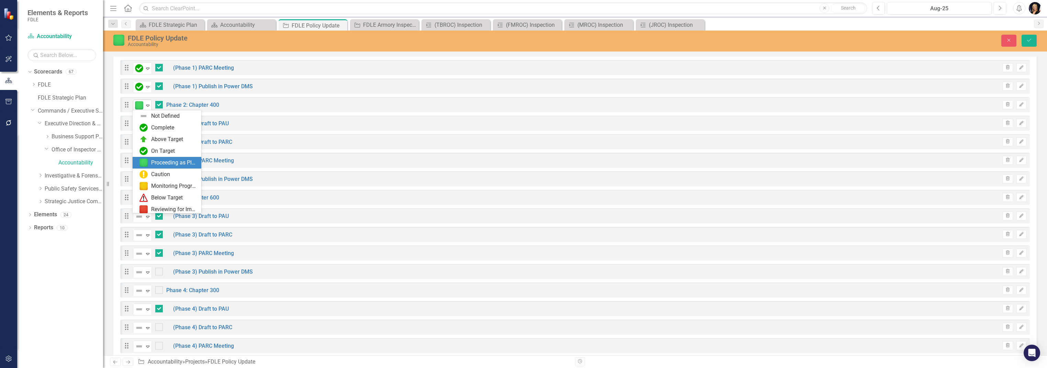
click at [147, 106] on icon "Expand" at bounding box center [147, 105] width 7 height 5
click at [148, 115] on div "Complete" at bounding box center [168, 114] width 58 height 8
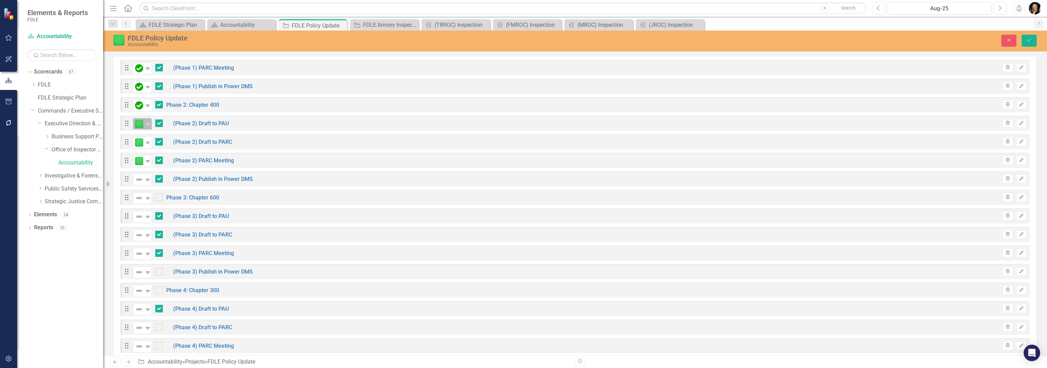
click at [146, 121] on icon "Expand" at bounding box center [147, 123] width 7 height 5
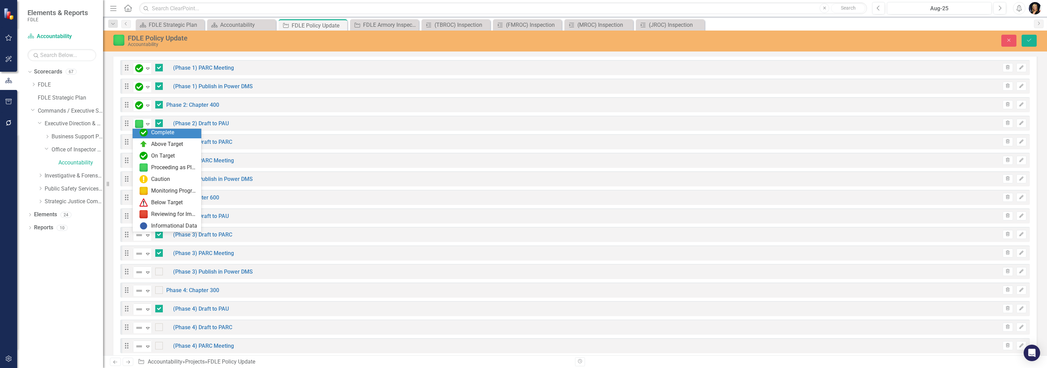
click at [145, 135] on img at bounding box center [143, 132] width 8 height 8
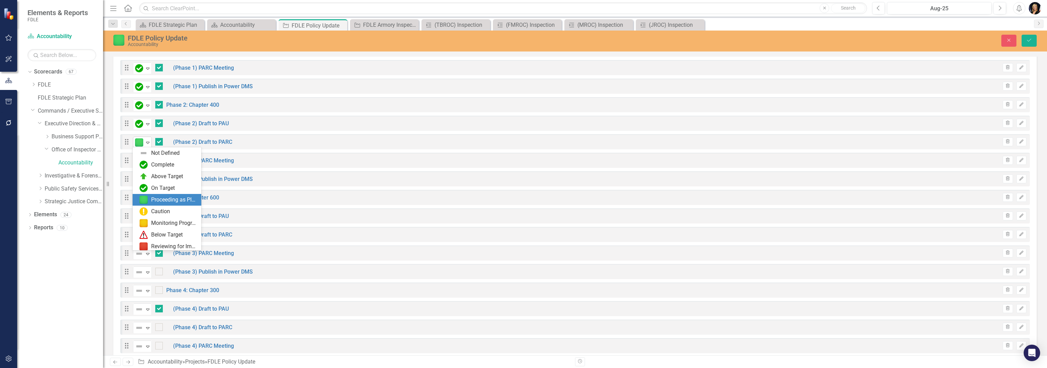
click at [145, 143] on icon "Expand" at bounding box center [147, 142] width 7 height 5
click at [148, 152] on div "Complete" at bounding box center [168, 151] width 58 height 8
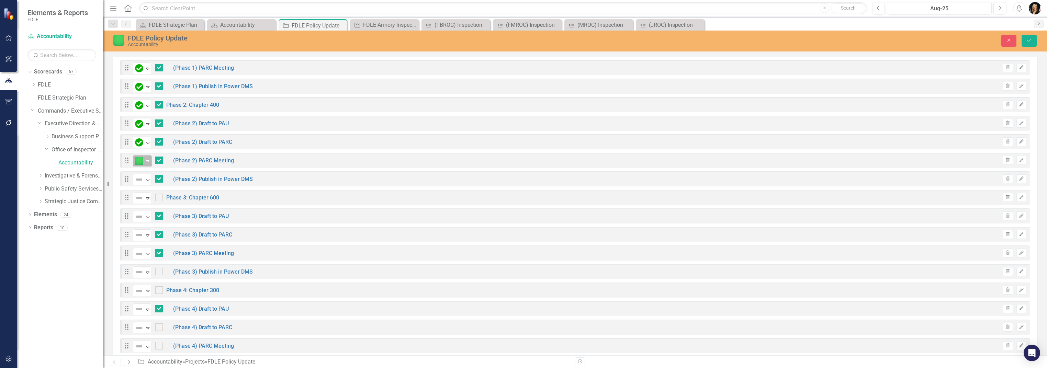
click at [148, 158] on icon "Expand" at bounding box center [147, 160] width 7 height 5
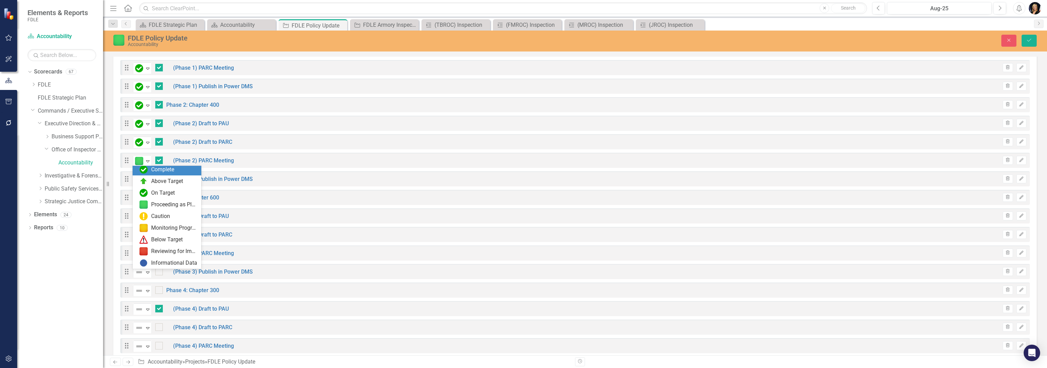
click at [148, 168] on div "Complete" at bounding box center [168, 170] width 58 height 8
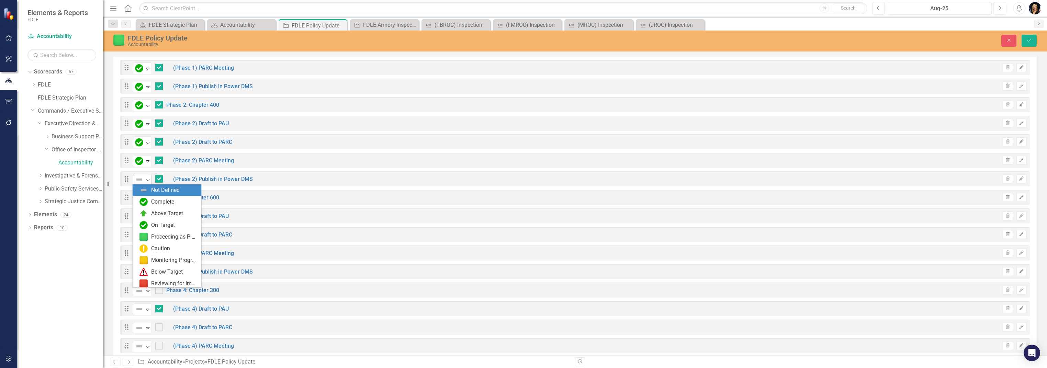
click at [148, 179] on icon "Expand" at bounding box center [147, 179] width 7 height 5
click at [146, 201] on img at bounding box center [143, 202] width 8 height 8
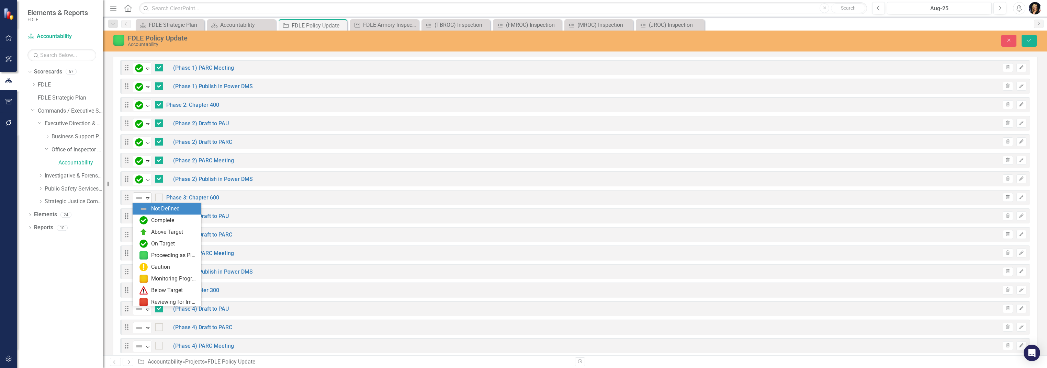
click at [148, 198] on icon at bounding box center [147, 199] width 3 height 2
click at [157, 255] on div "Proceeding as Planned" at bounding box center [174, 256] width 46 height 8
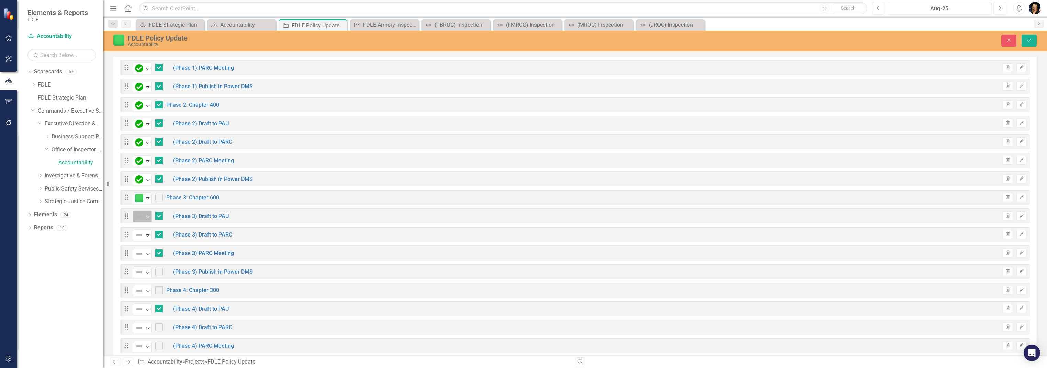
click at [148, 216] on icon "Expand" at bounding box center [147, 216] width 7 height 5
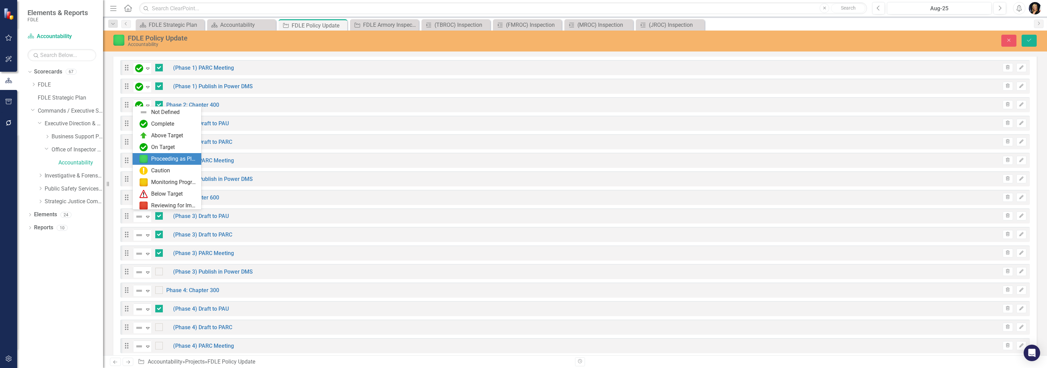
click at [149, 159] on div "Proceeding as Planned" at bounding box center [168, 159] width 58 height 8
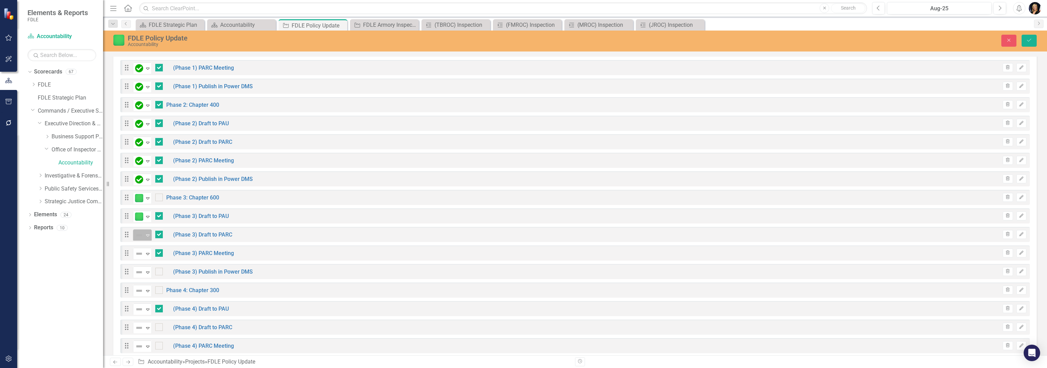
click at [150, 236] on icon "Expand" at bounding box center [147, 235] width 7 height 5
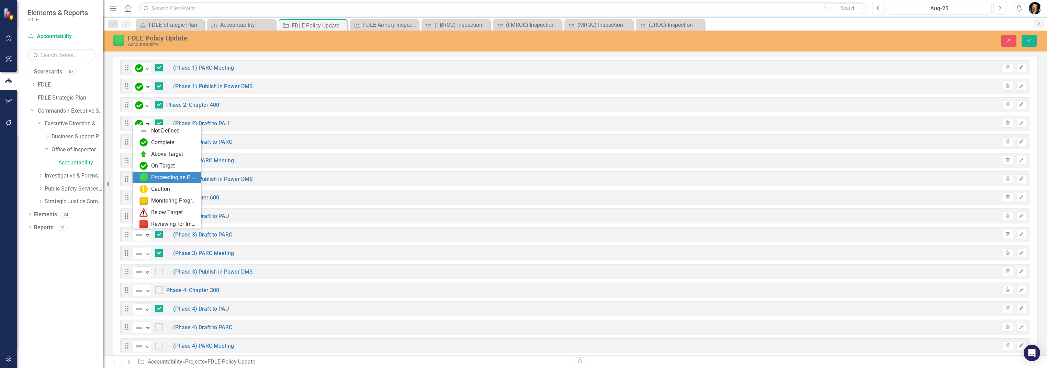
click at [149, 176] on div "Proceeding as Planned" at bounding box center [168, 177] width 58 height 8
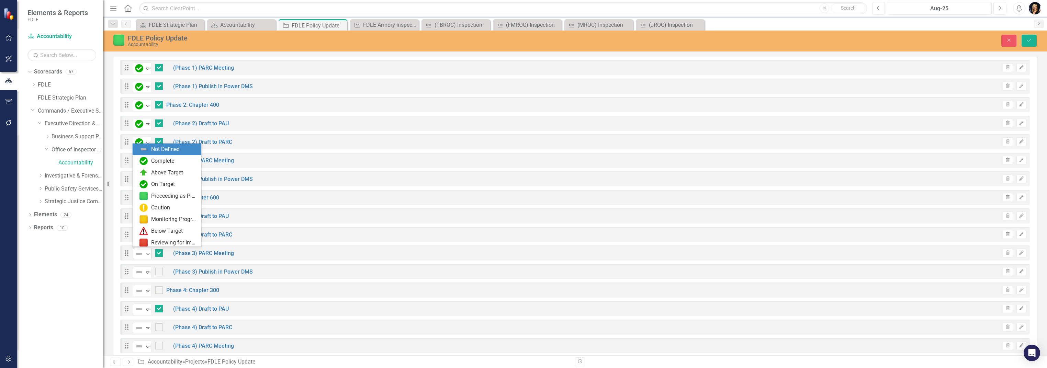
click at [148, 253] on icon "Expand" at bounding box center [147, 253] width 7 height 5
click at [153, 195] on div "Proceeding as Planned" at bounding box center [174, 196] width 46 height 8
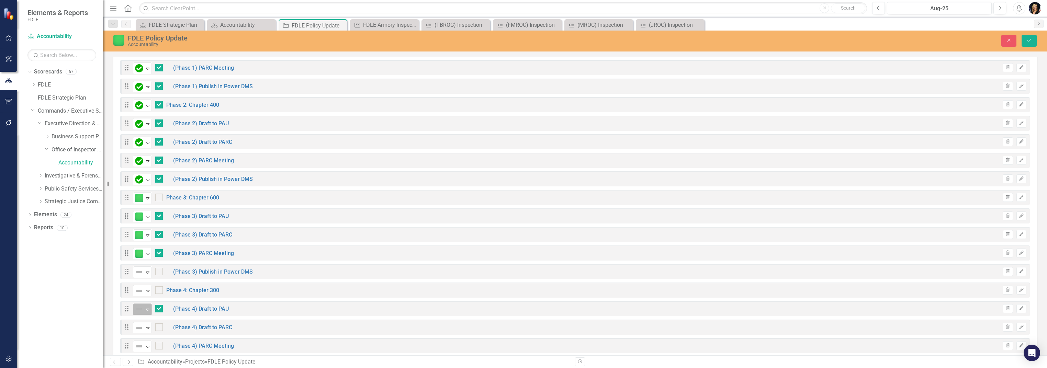
click at [148, 309] on icon "Expand" at bounding box center [147, 309] width 7 height 5
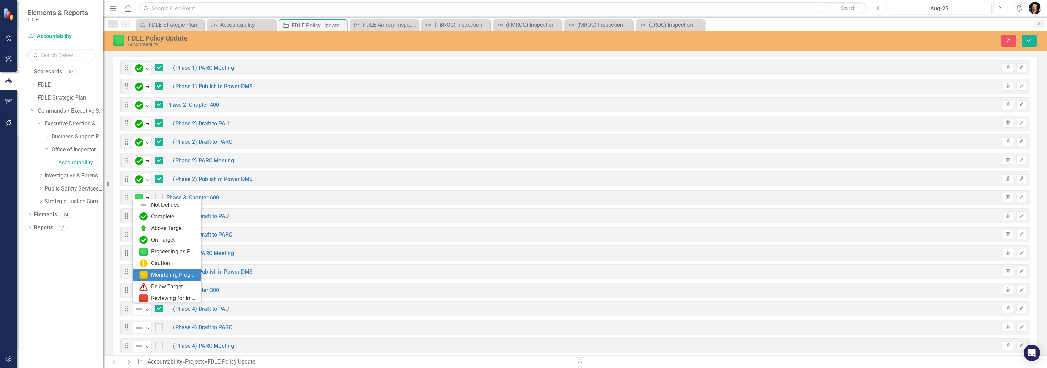
click at [151, 272] on div "Monitoring Progress" at bounding box center [174, 275] width 46 height 8
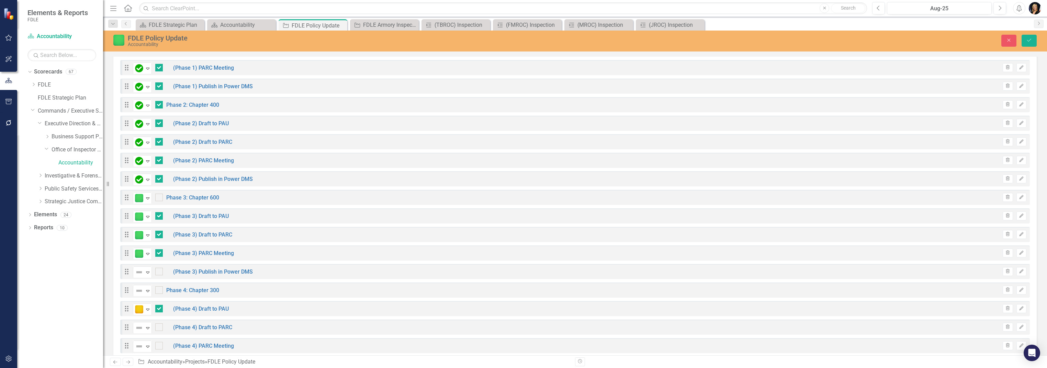
click at [319, 278] on div "Drag Not Defined Expand (Phase 3) Publish in Power DMS Trash Edit" at bounding box center [575, 271] width 910 height 15
click at [1027, 41] on icon "Save" at bounding box center [1029, 40] width 6 height 5
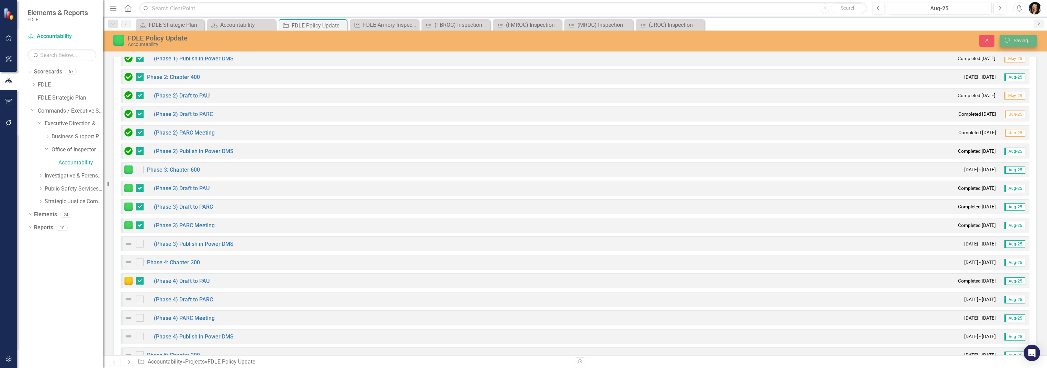
checkbox input "false"
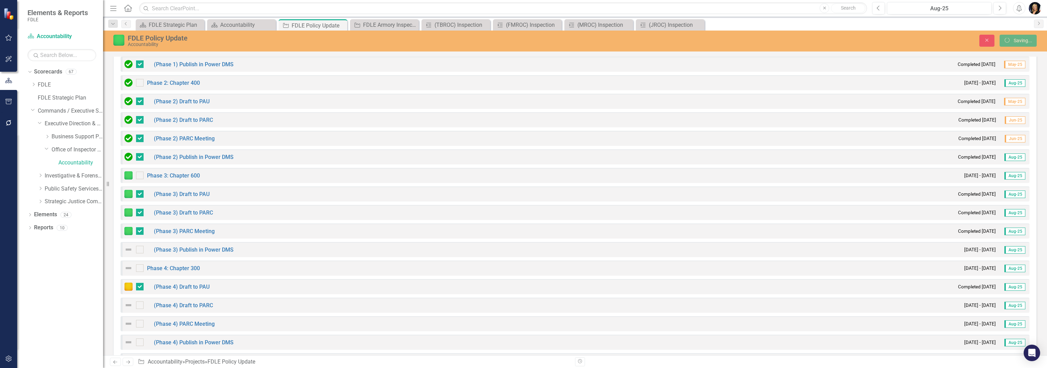
checkbox input "false"
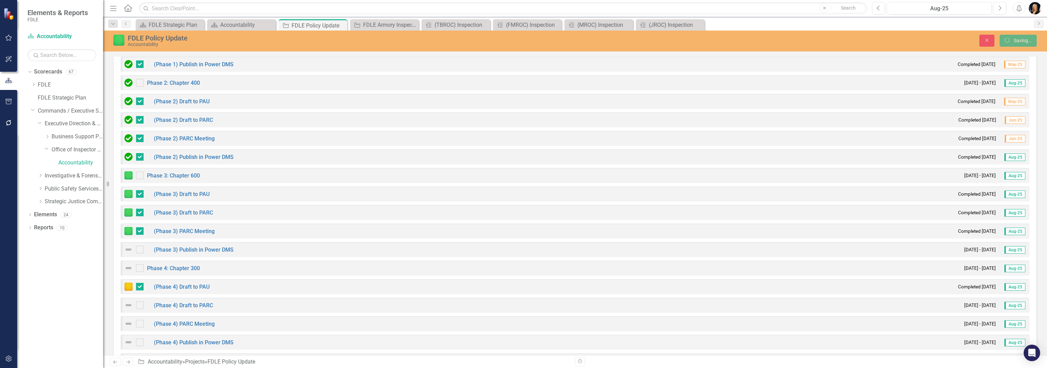
checkbox input "false"
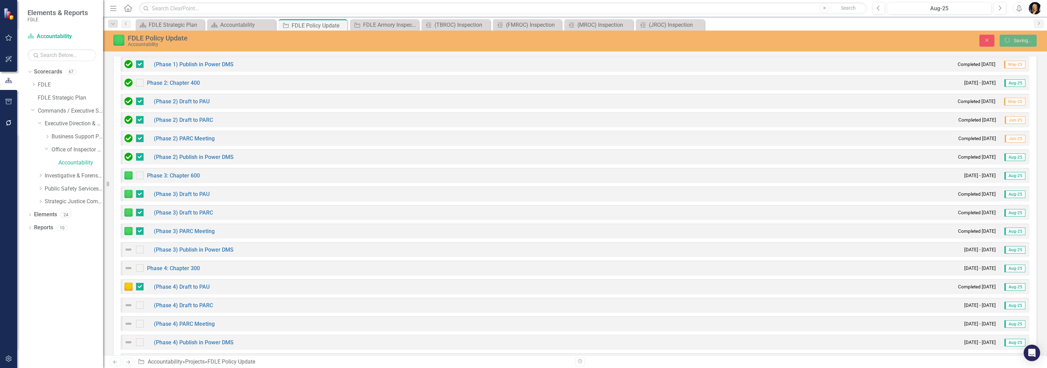
checkbox input "false"
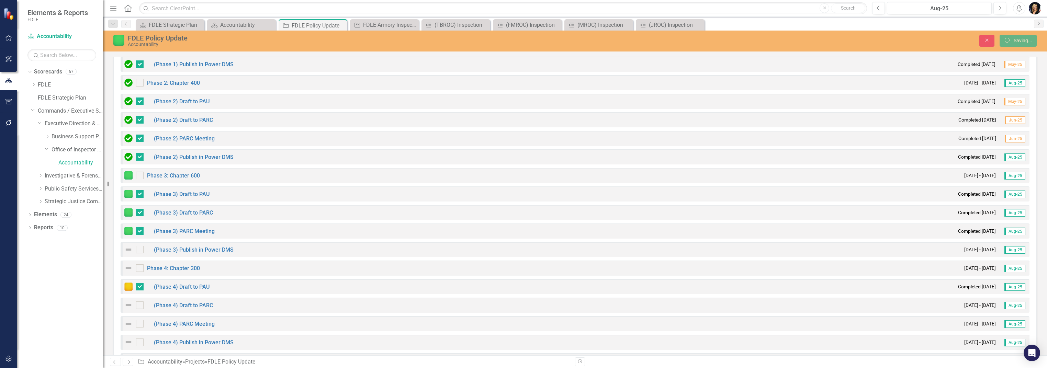
checkbox input "false"
checkbox input "true"
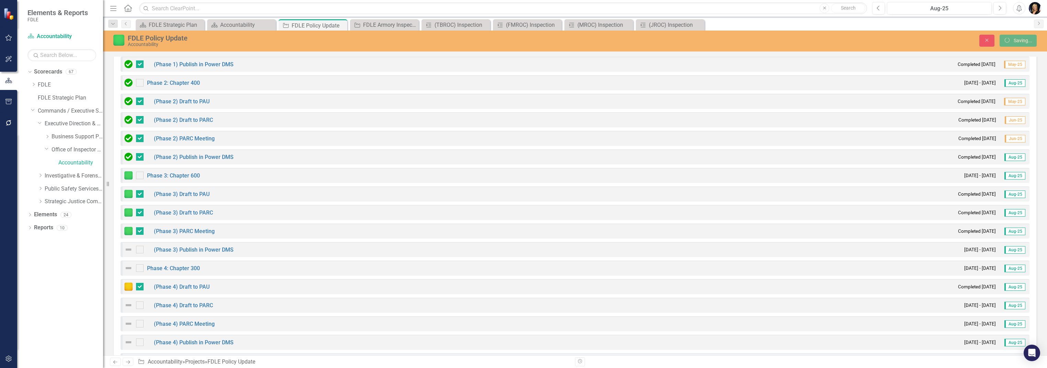
checkbox input "true"
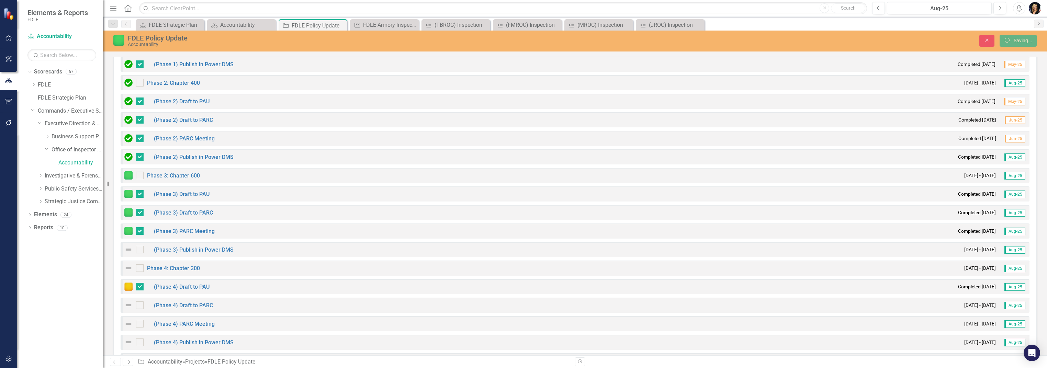
checkbox input "true"
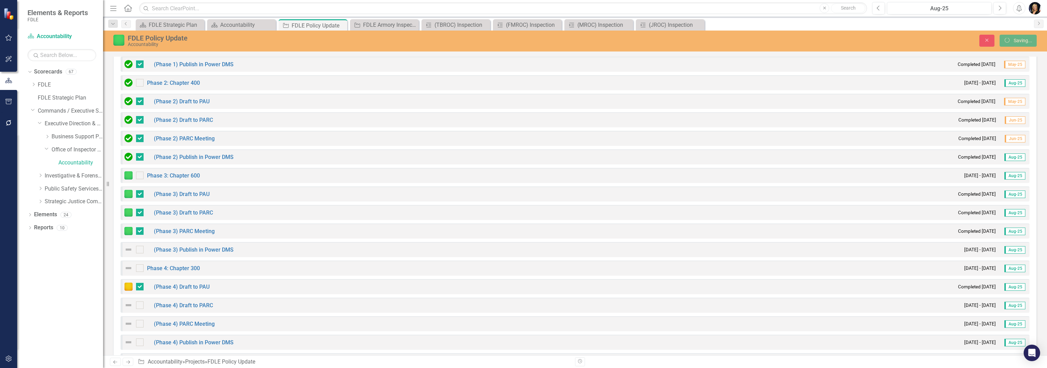
checkbox input "true"
checkbox input "false"
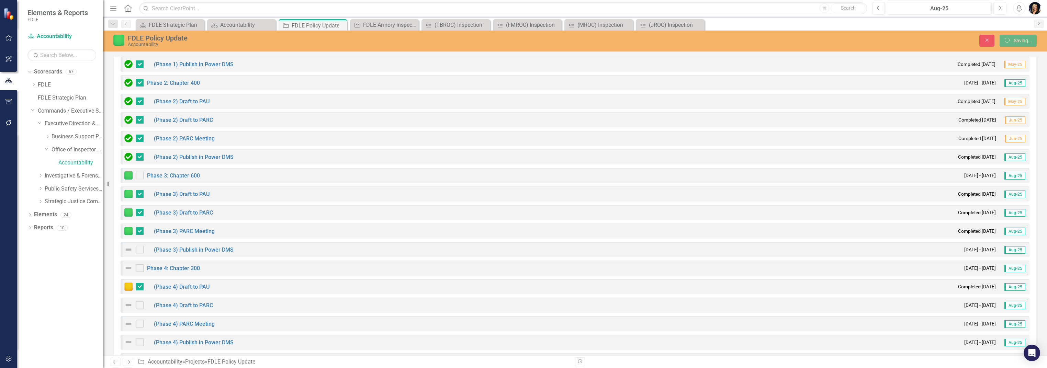
checkbox input "false"
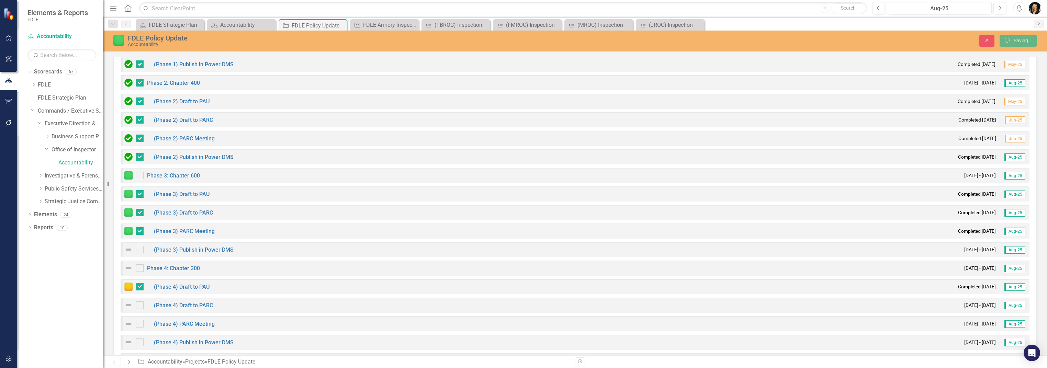
checkbox input "false"
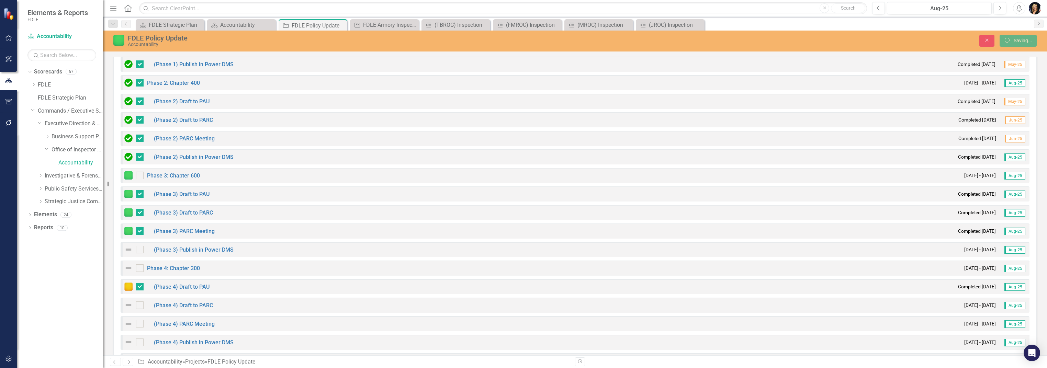
checkbox input "false"
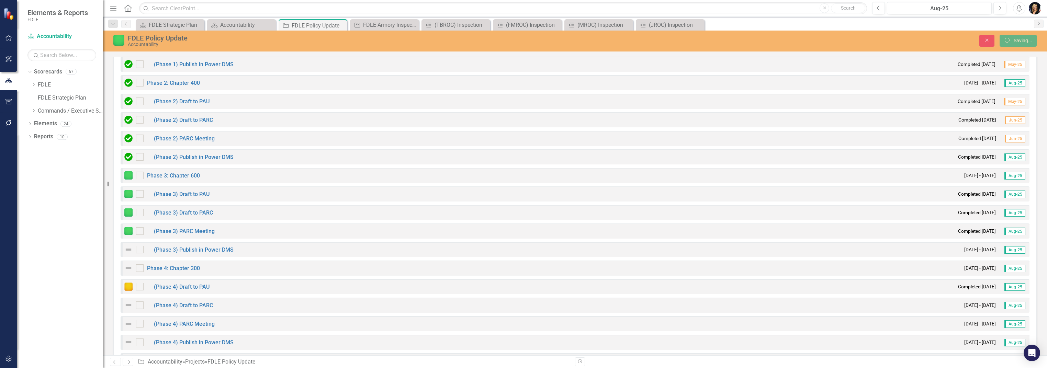
checkbox input "true"
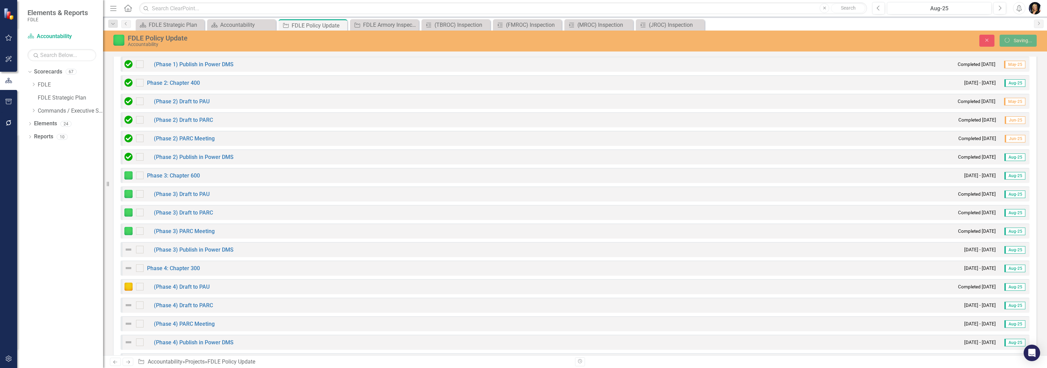
checkbox input "true"
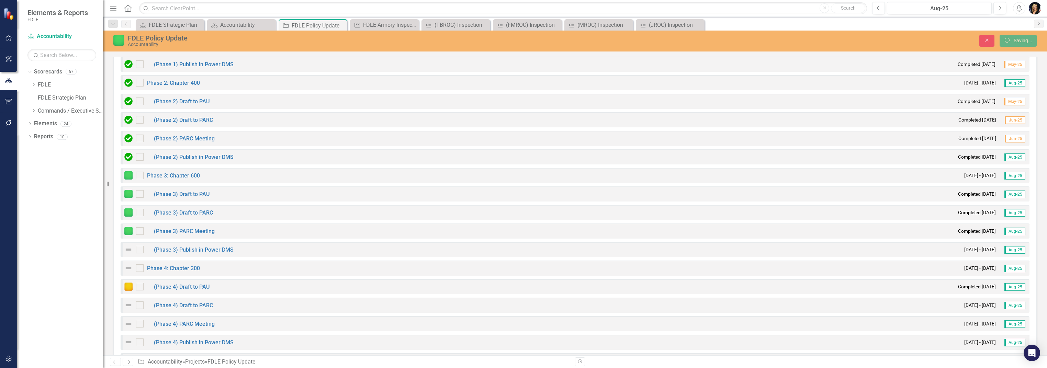
checkbox input "true"
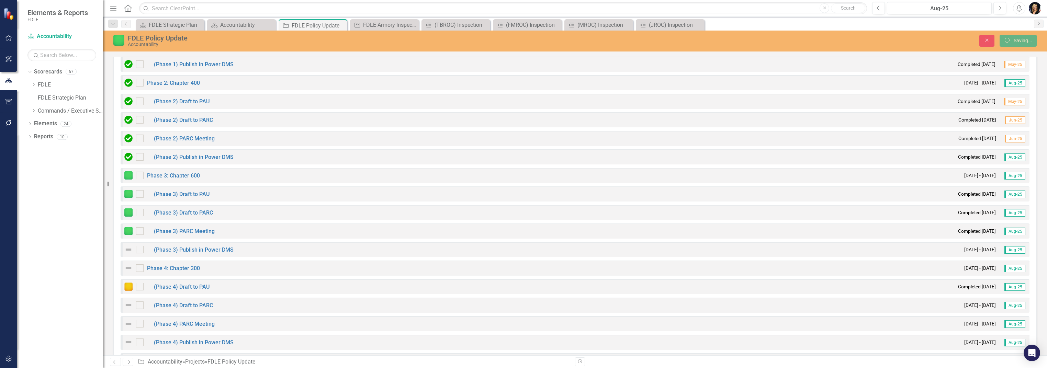
checkbox input "true"
checkbox input "false"
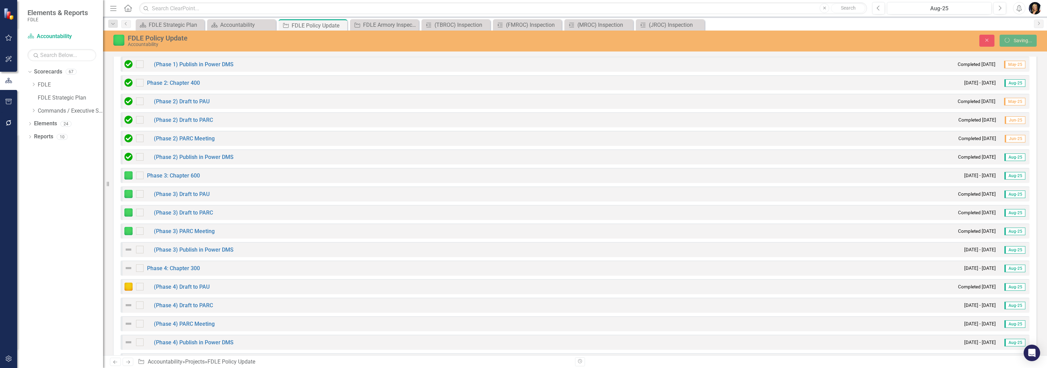
checkbox input "false"
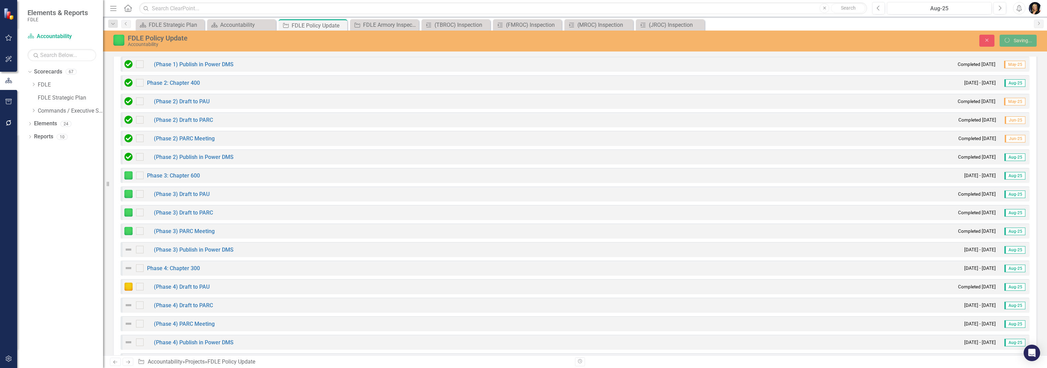
checkbox input "false"
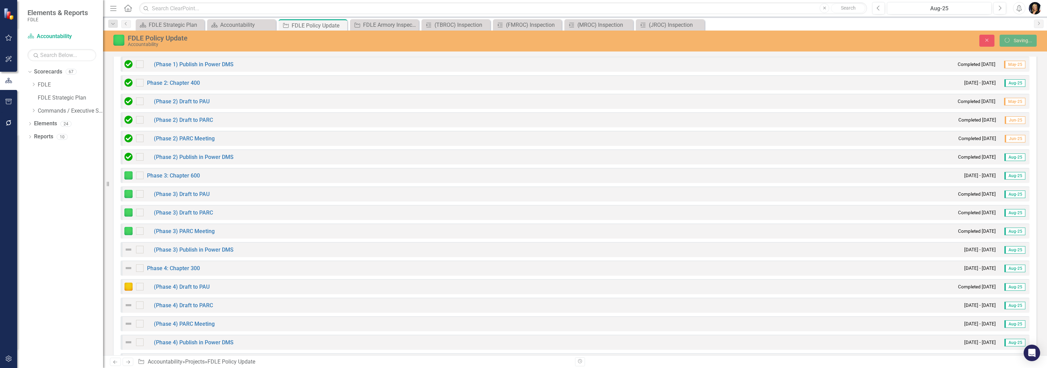
checkbox input "false"
checkbox input "true"
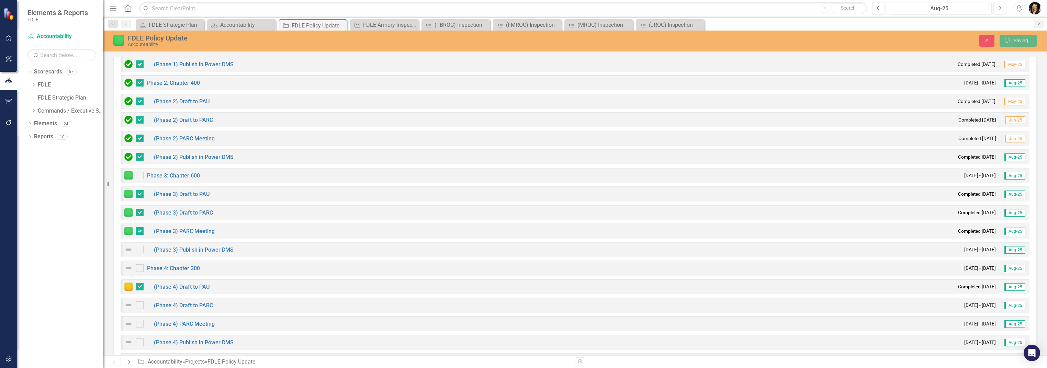
checkbox input "true"
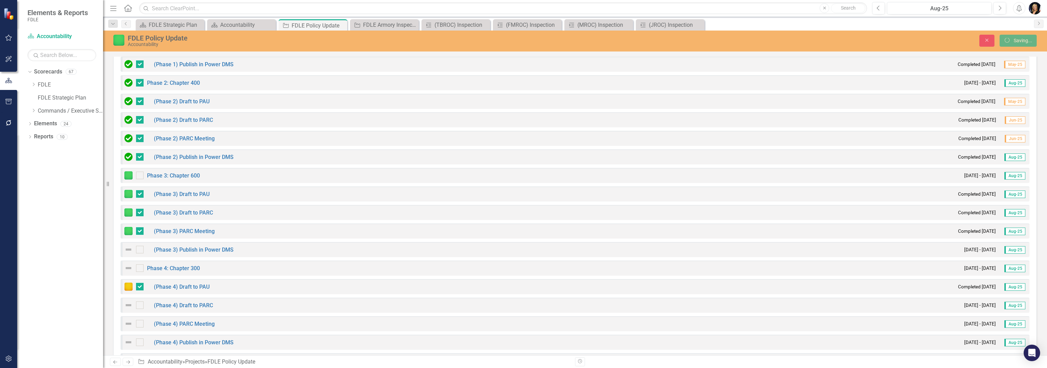
checkbox input "true"
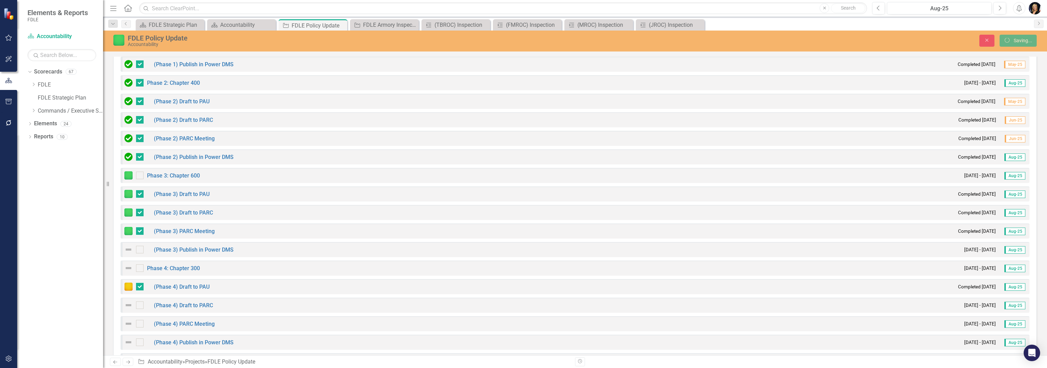
checkbox input "true"
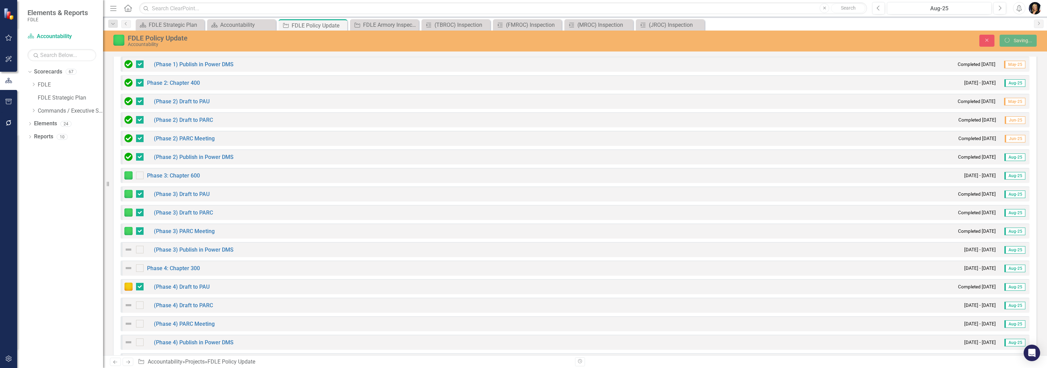
checkbox input "true"
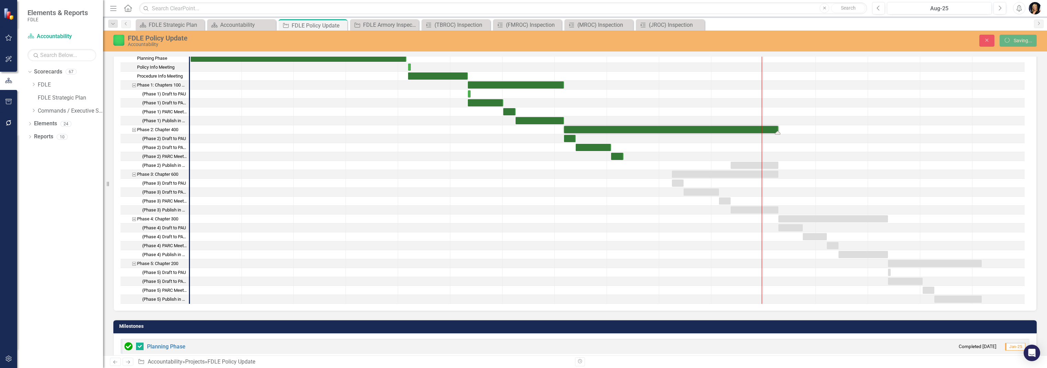
checkbox input "false"
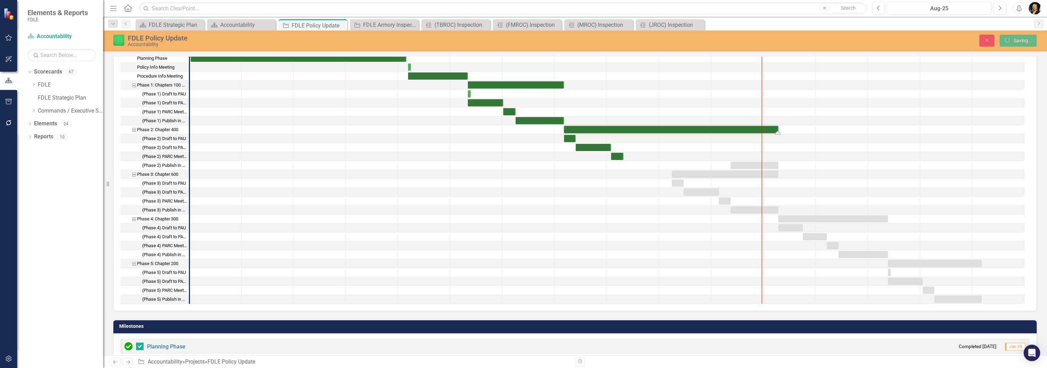
checkbox input "false"
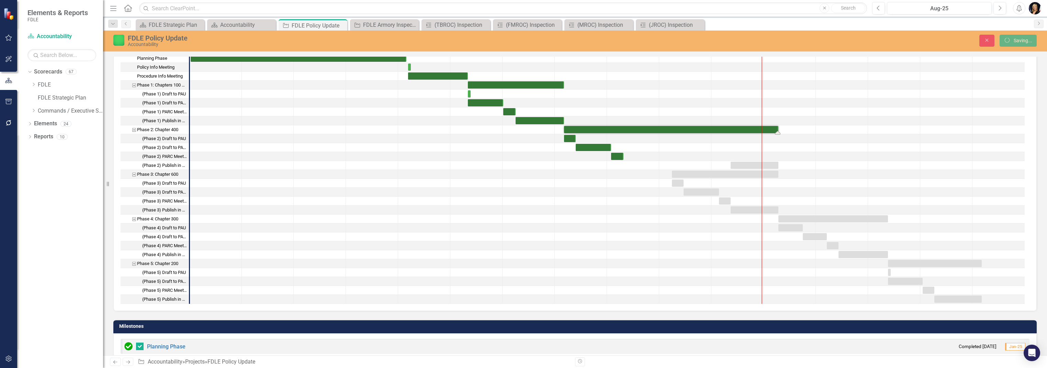
checkbox input "false"
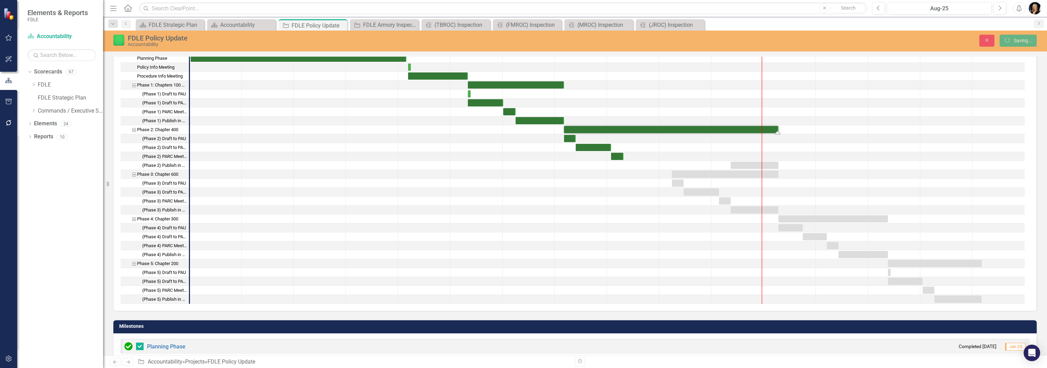
checkbox input "false"
checkbox input "true"
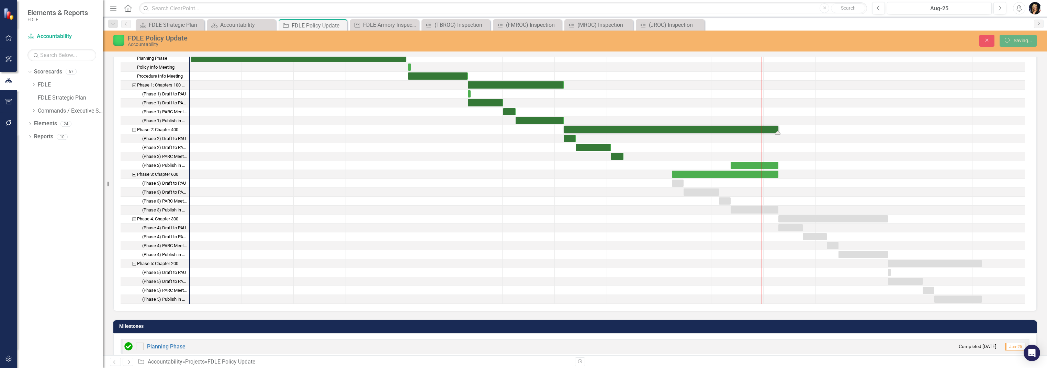
checkbox input "true"
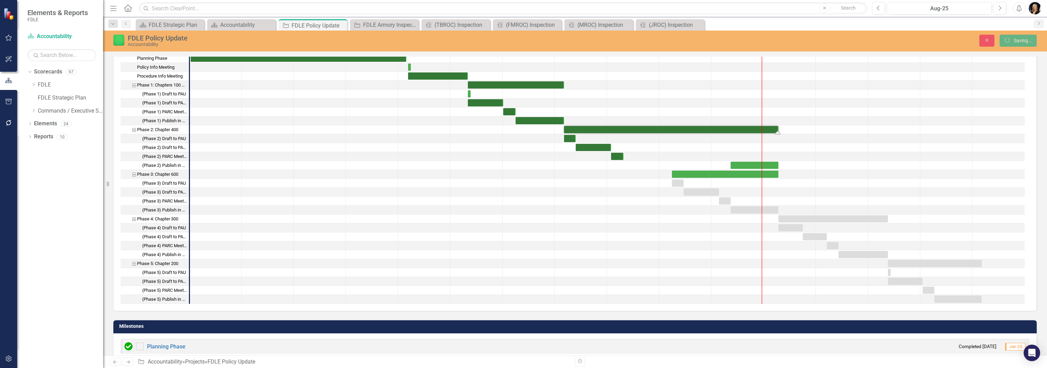
checkbox input "true"
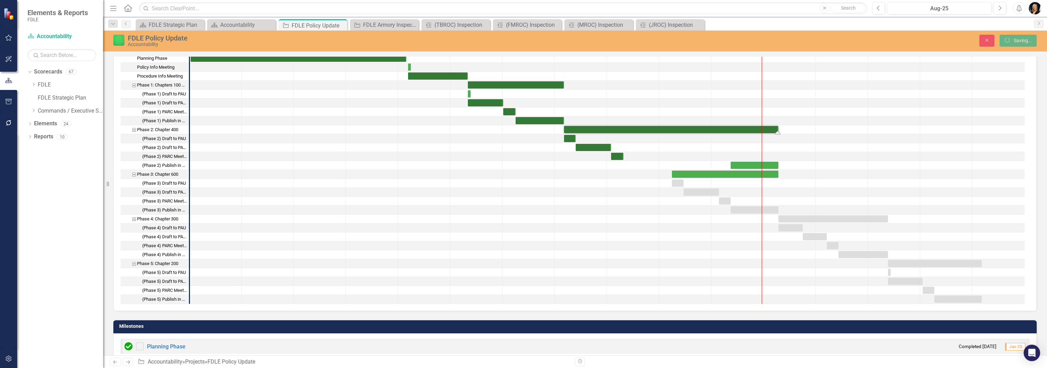
checkbox input "true"
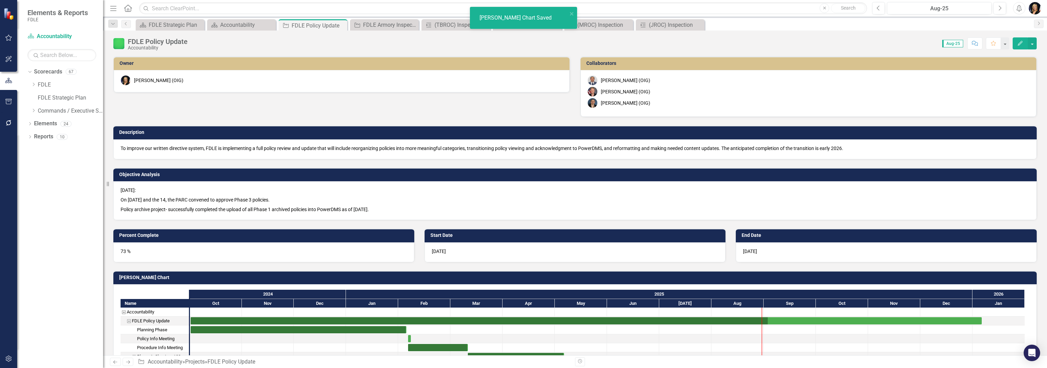
checkbox input "true"
checkbox input "false"
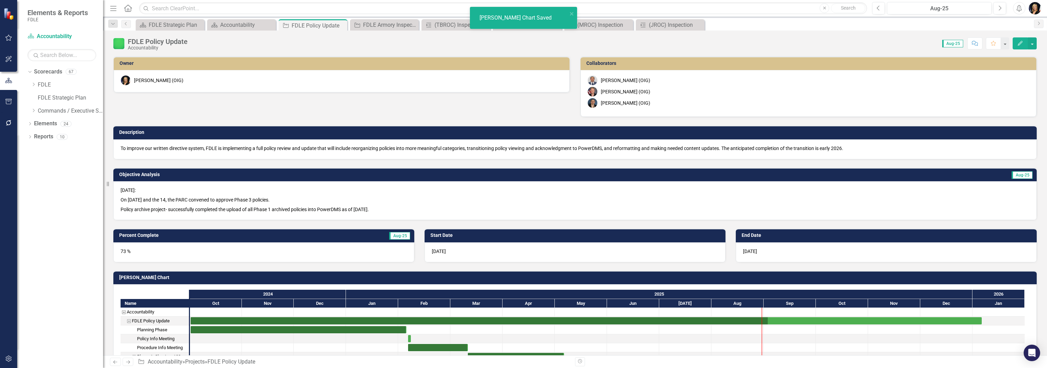
checkbox input "false"
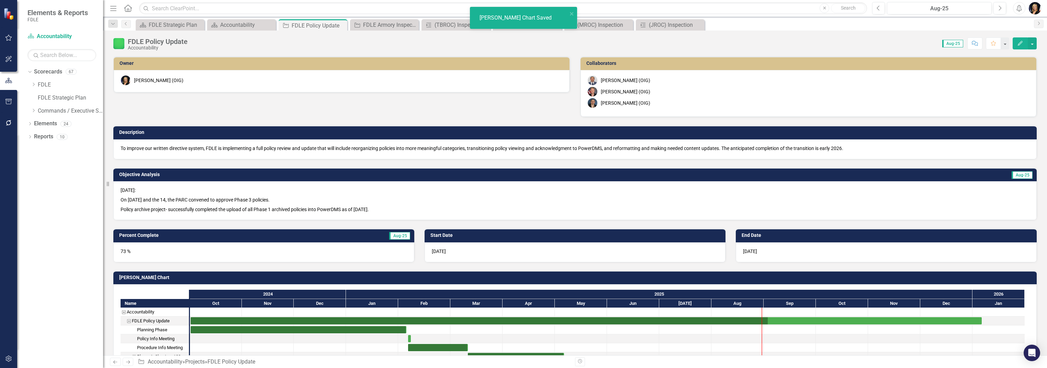
checkbox input "false"
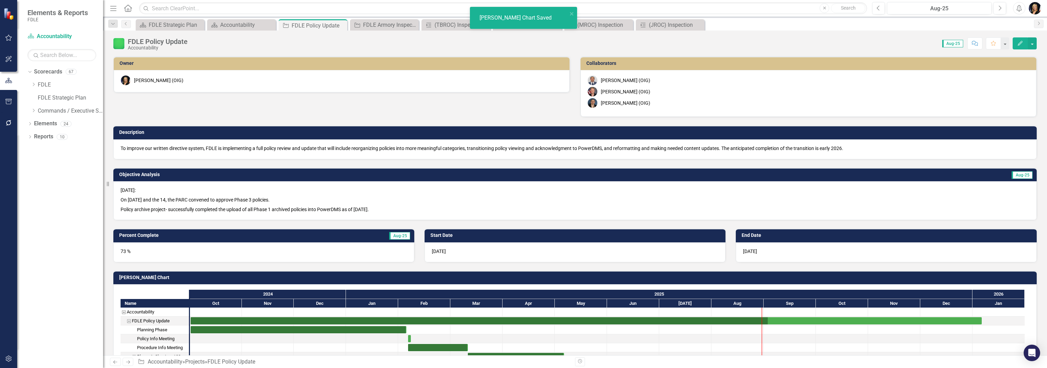
checkbox input "false"
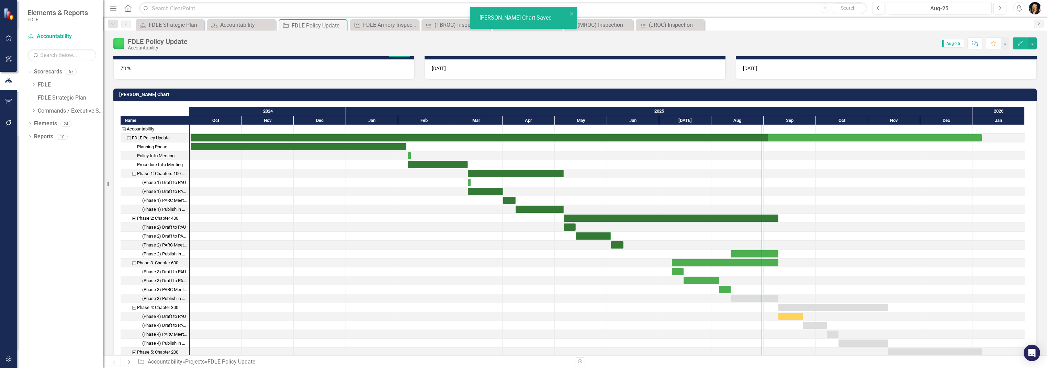
checkbox input "true"
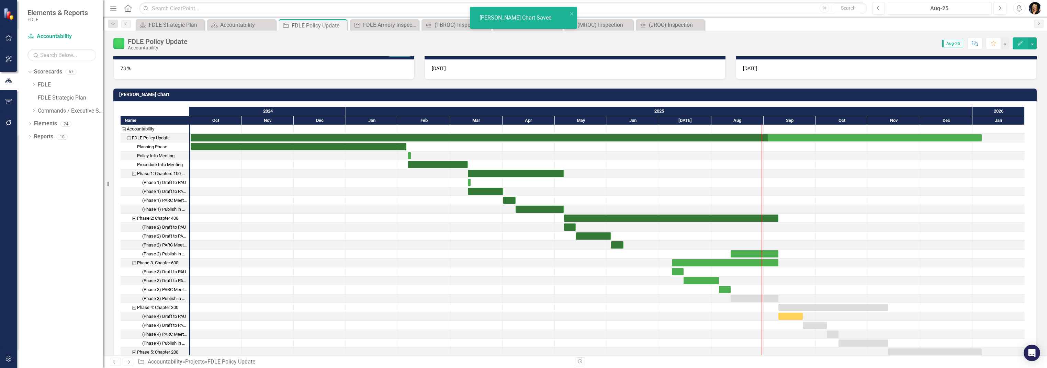
checkbox input "true"
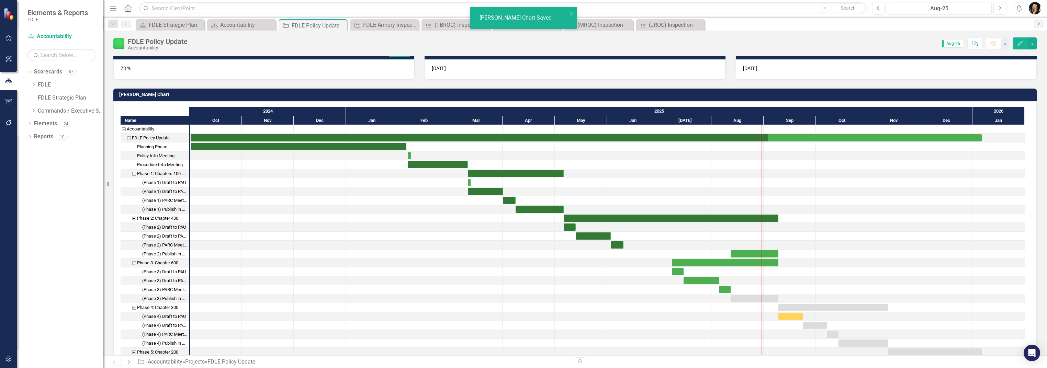
checkbox input "true"
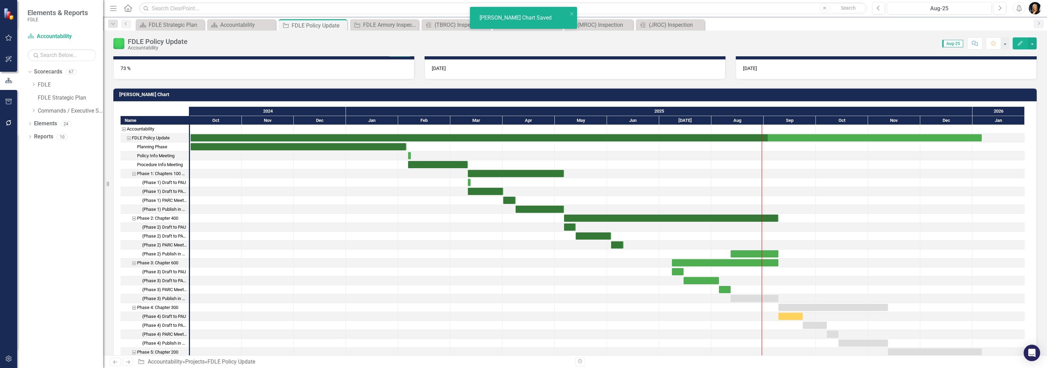
checkbox input "true"
drag, startPoint x: 779, startPoint y: 309, endPoint x: 802, endPoint y: 311, distance: 22.7
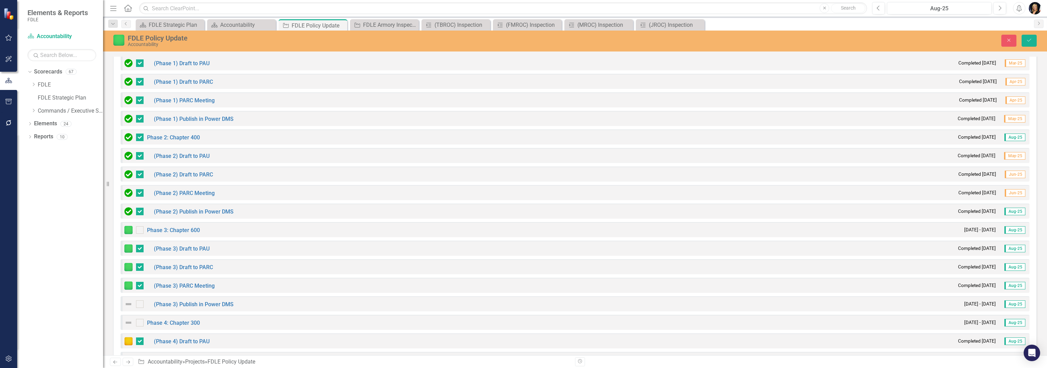
scroll to position [687, 0]
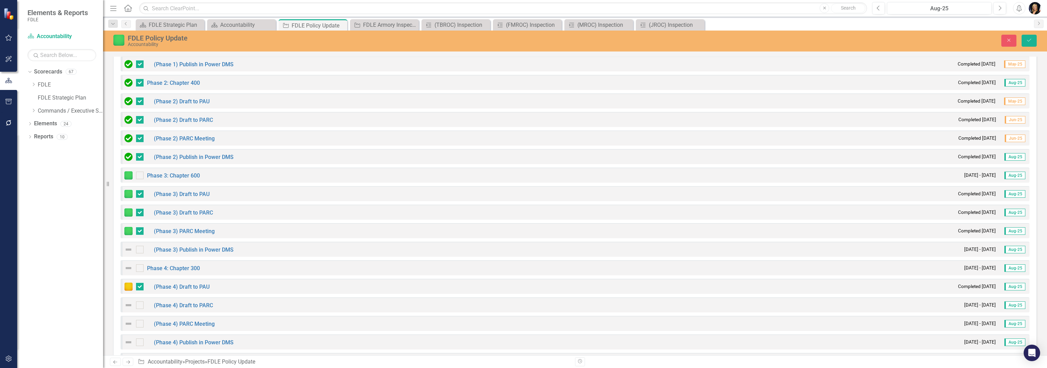
click at [129, 268] on img at bounding box center [128, 268] width 8 height 8
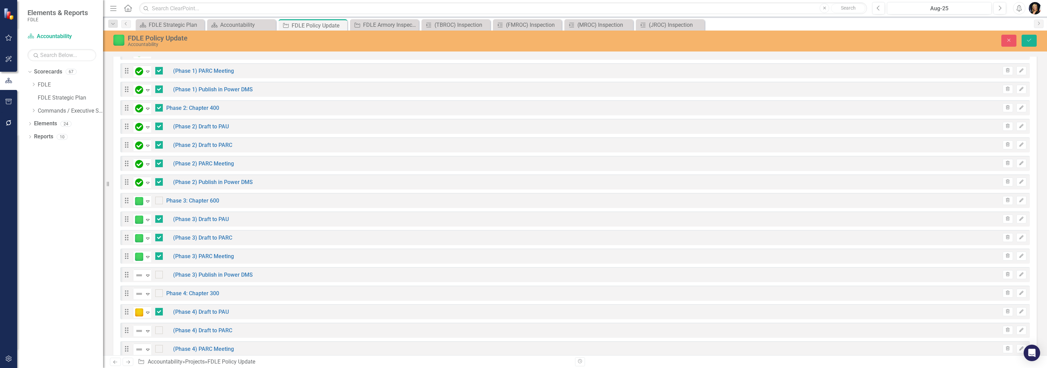
scroll to position [690, 0]
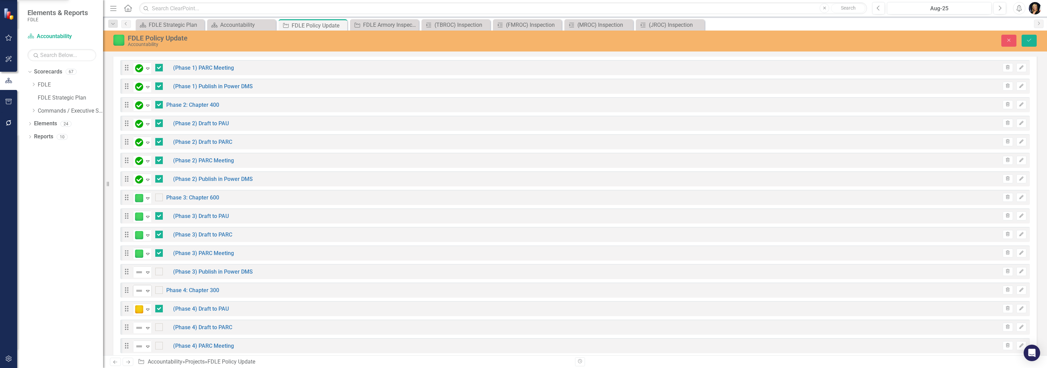
click at [148, 290] on icon at bounding box center [147, 291] width 3 height 2
click at [1025, 39] on button "Save" at bounding box center [1029, 41] width 15 height 12
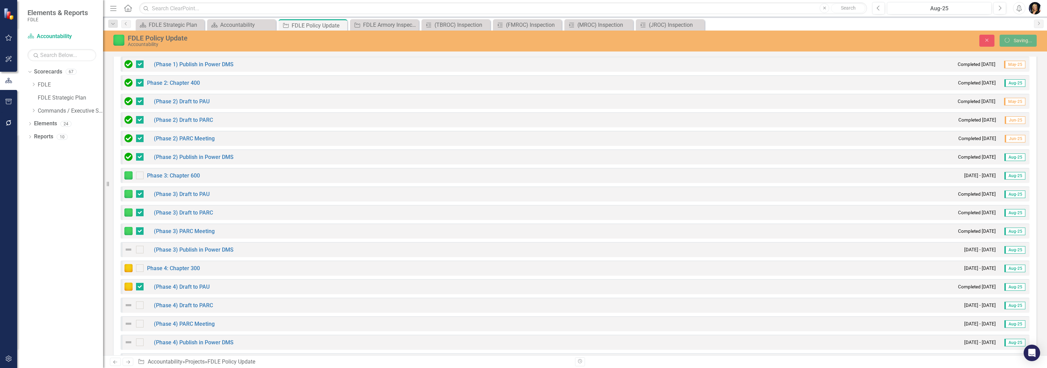
checkbox input "false"
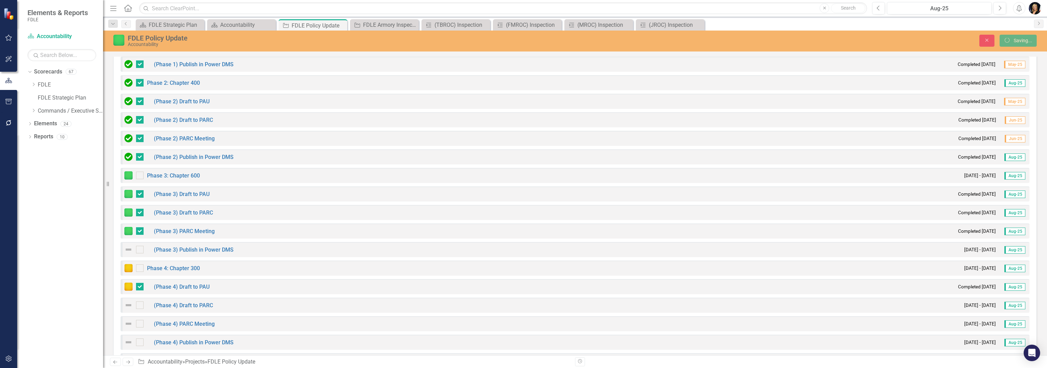
checkbox input "false"
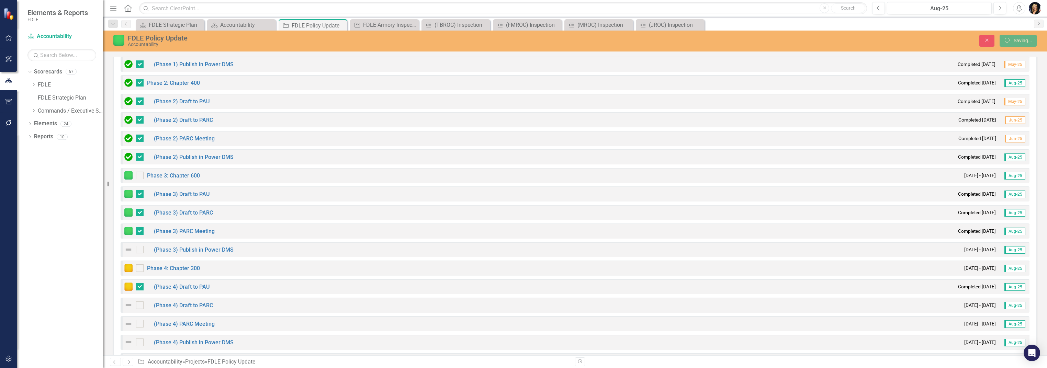
checkbox input "false"
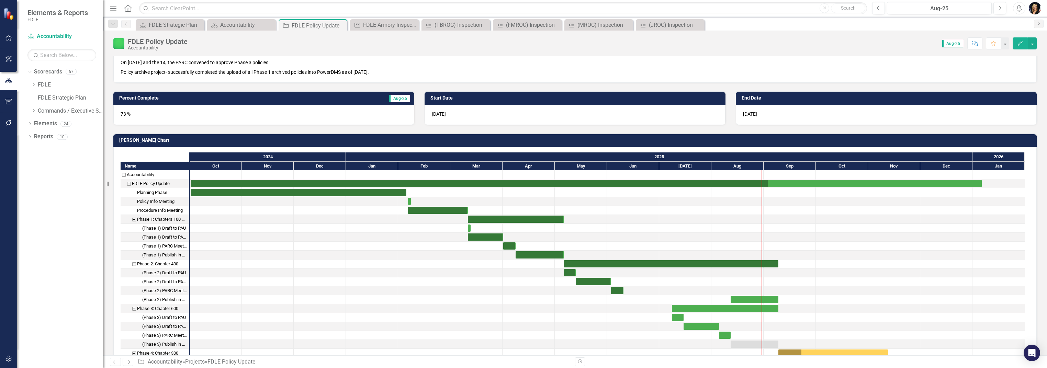
scroll to position [183, 0]
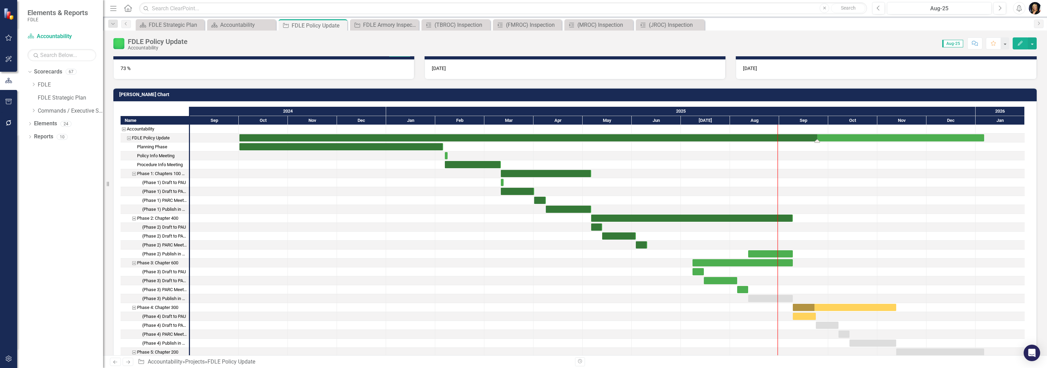
drag, startPoint x: 767, startPoint y: 139, endPoint x: 805, endPoint y: 140, distance: 38.5
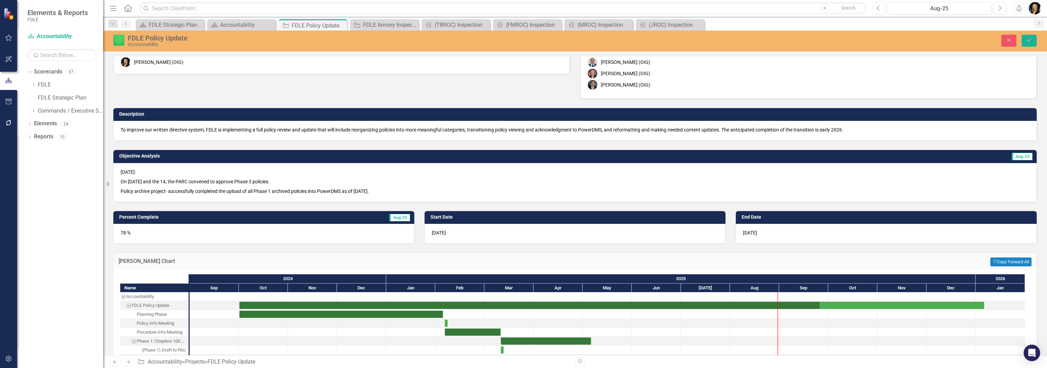
scroll to position [0, 0]
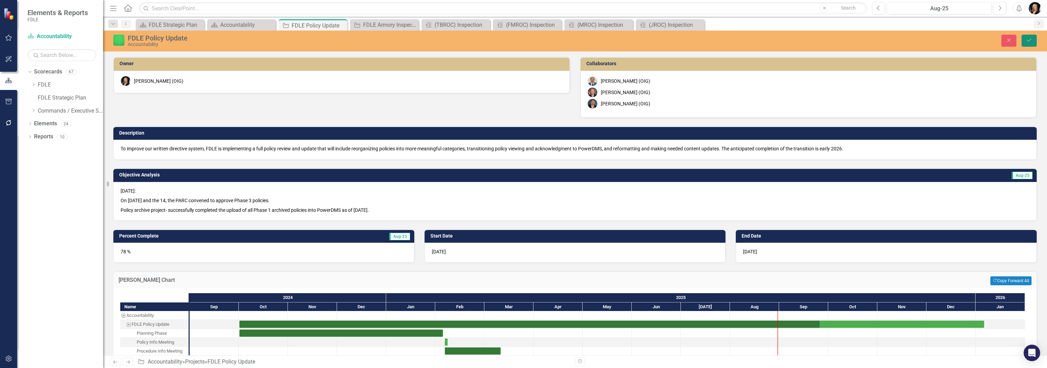
click at [1030, 38] on icon "Save" at bounding box center [1029, 40] width 6 height 5
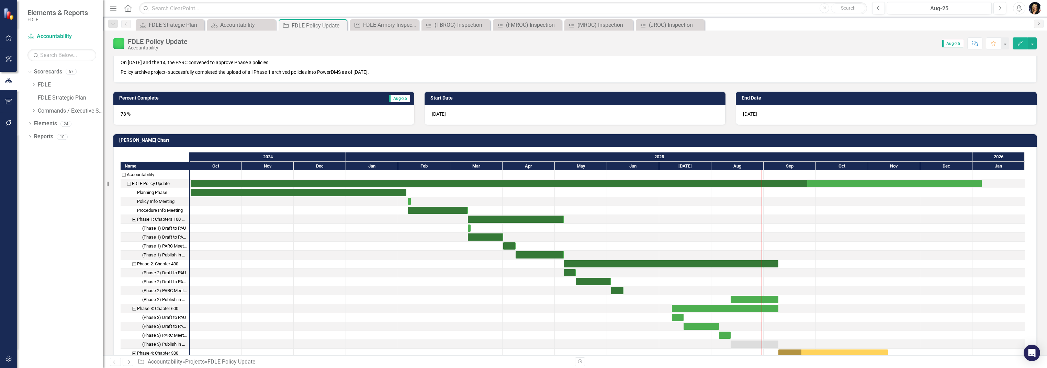
scroll to position [183, 0]
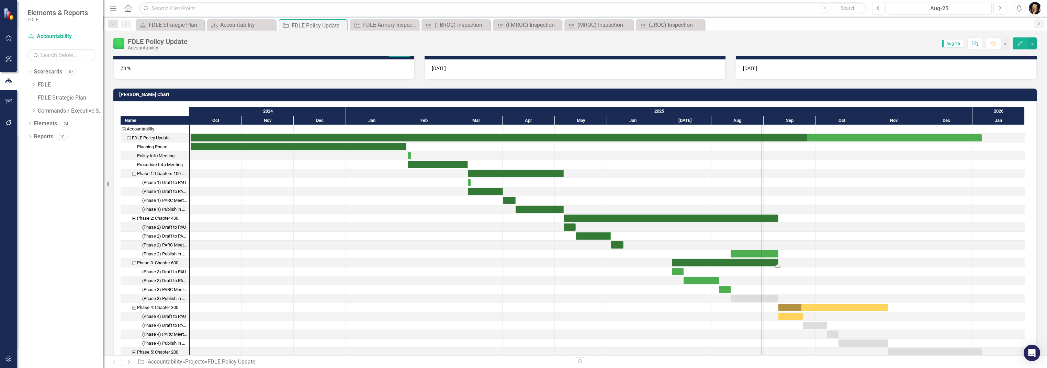
drag, startPoint x: 673, startPoint y: 266, endPoint x: 787, endPoint y: 267, distance: 113.4
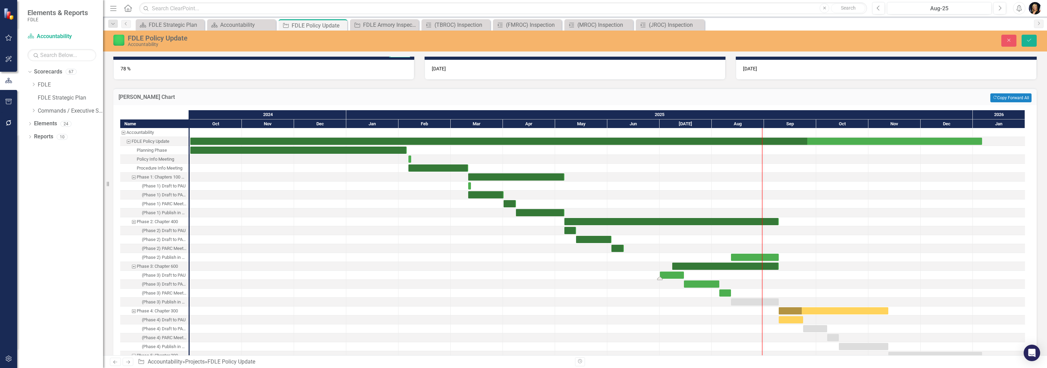
drag, startPoint x: 673, startPoint y: 277, endPoint x: 662, endPoint y: 278, distance: 11.0
drag, startPoint x: 662, startPoint y: 279, endPoint x: 686, endPoint y: 279, distance: 24.7
drag, startPoint x: 685, startPoint y: 286, endPoint x: 714, endPoint y: 286, distance: 28.5
drag, startPoint x: 720, startPoint y: 296, endPoint x: 733, endPoint y: 296, distance: 13.1
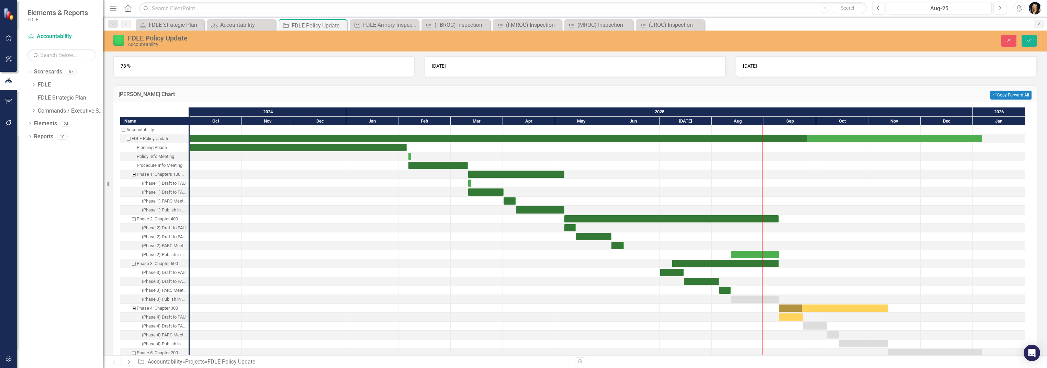
scroll to position [91, 0]
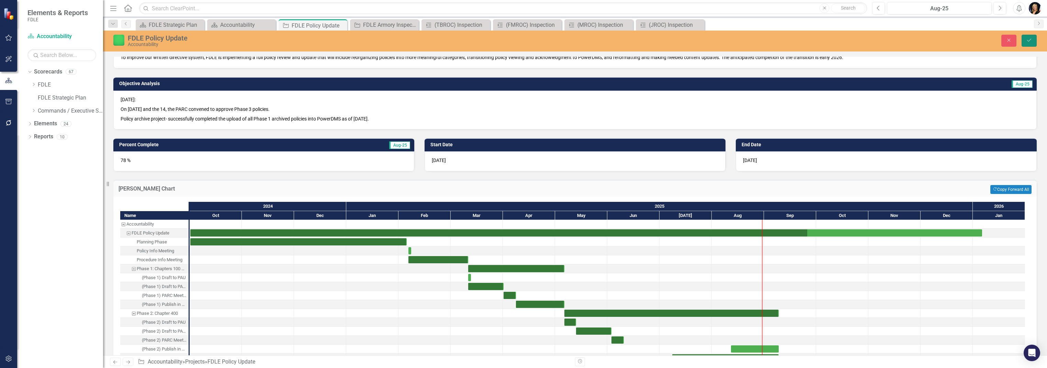
click at [1030, 40] on icon "Save" at bounding box center [1029, 40] width 6 height 5
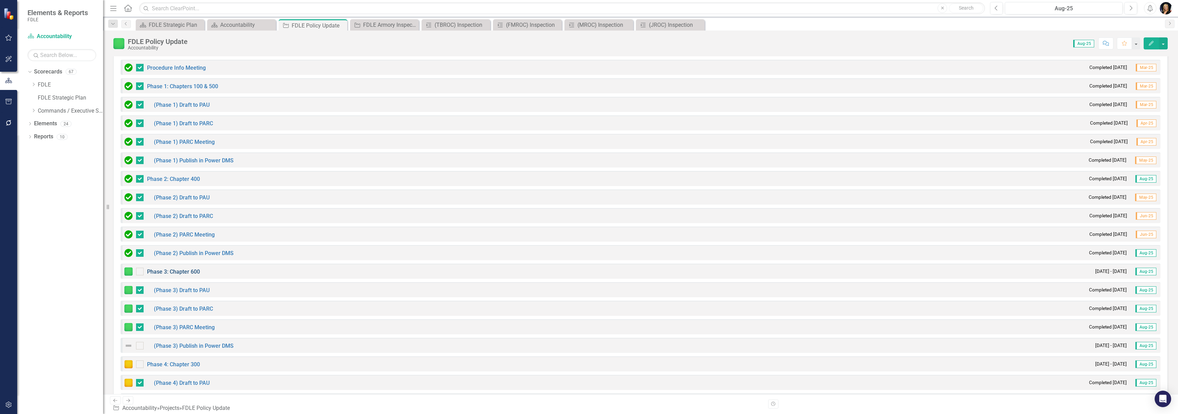
scroll to position [647, 0]
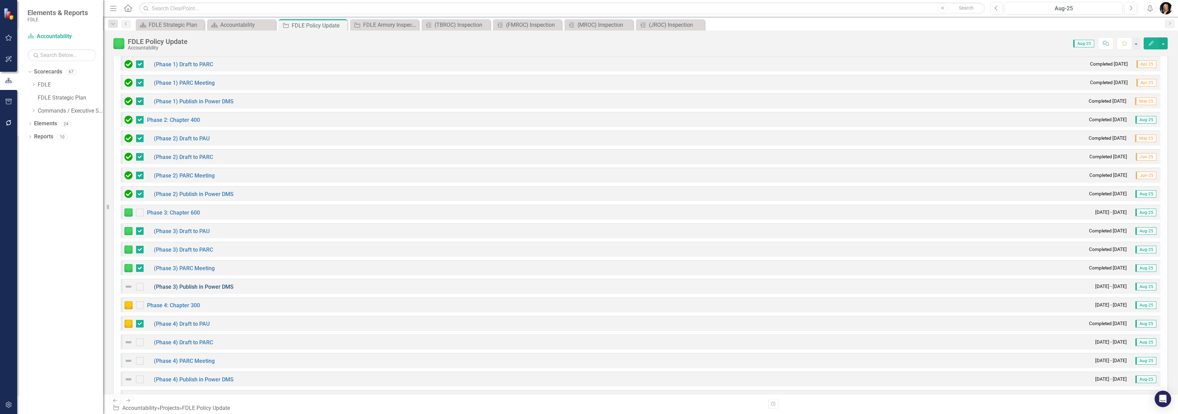
click at [205, 285] on link "(Phase 3) Publish in Power DMS" at bounding box center [194, 287] width 80 height 7
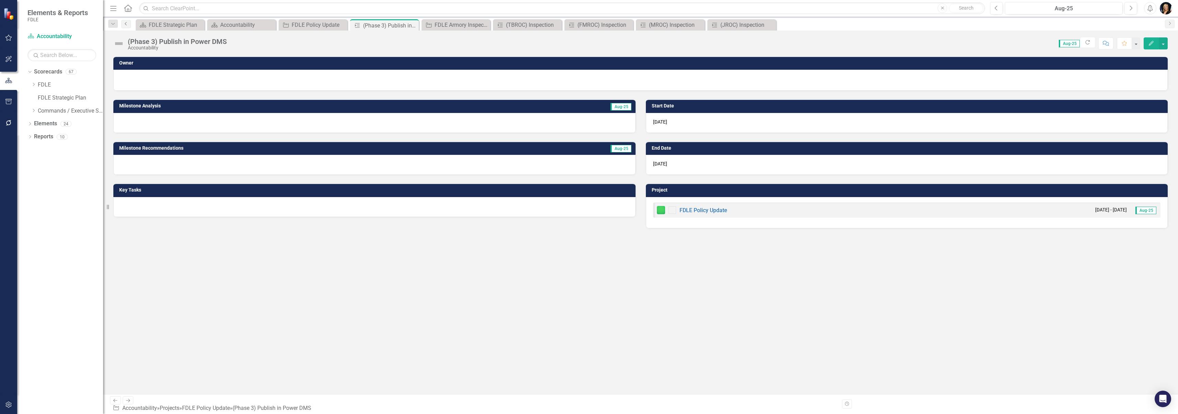
click at [126, 22] on icon "Previous" at bounding box center [125, 24] width 5 height 4
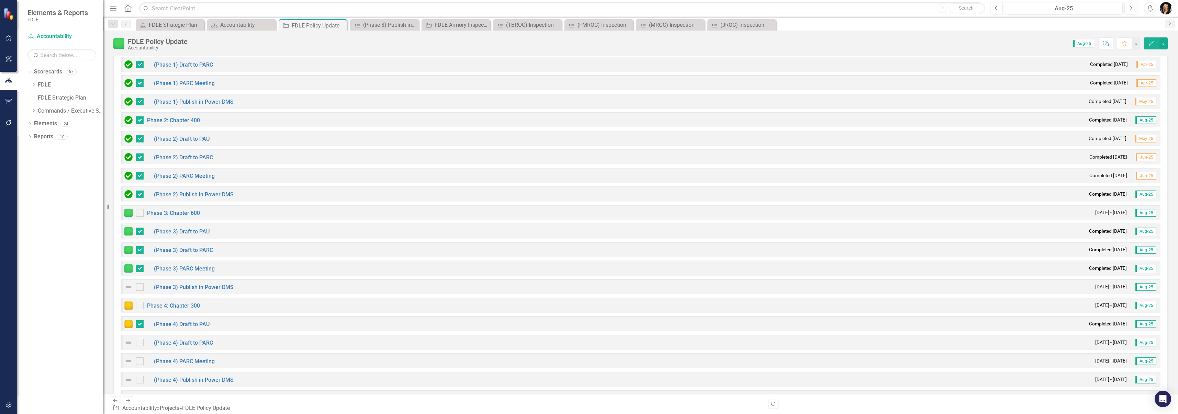
scroll to position [670, 0]
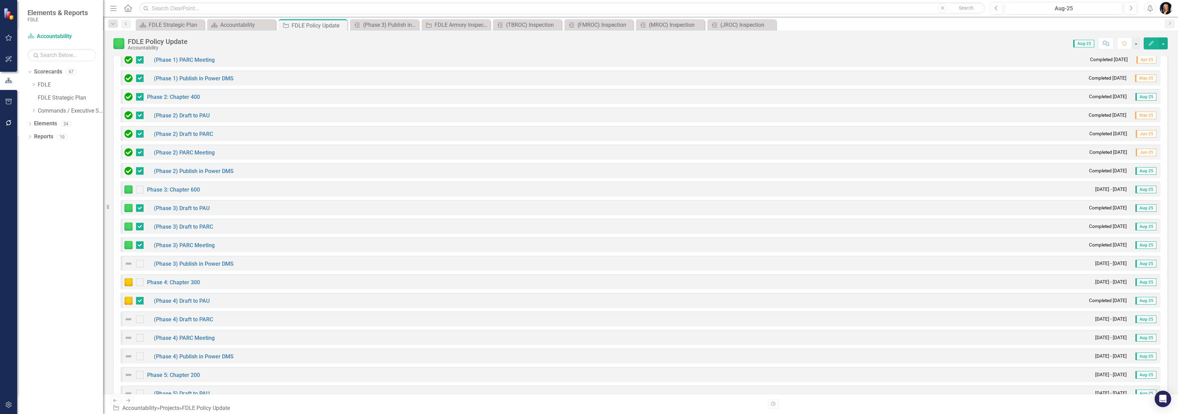
click at [128, 264] on img at bounding box center [128, 264] width 8 height 8
click at [127, 265] on img at bounding box center [128, 264] width 8 height 8
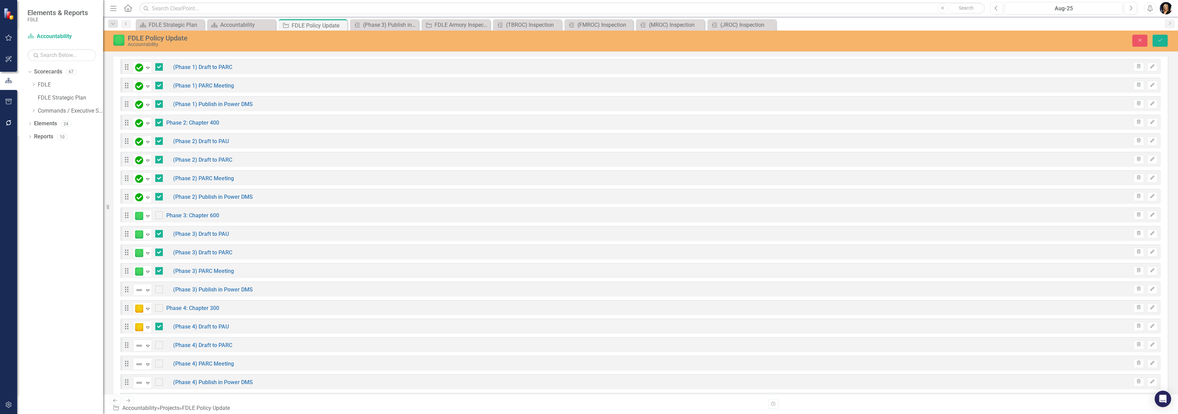
scroll to position [673, 0]
click at [150, 287] on icon "Expand" at bounding box center [147, 286] width 7 height 5
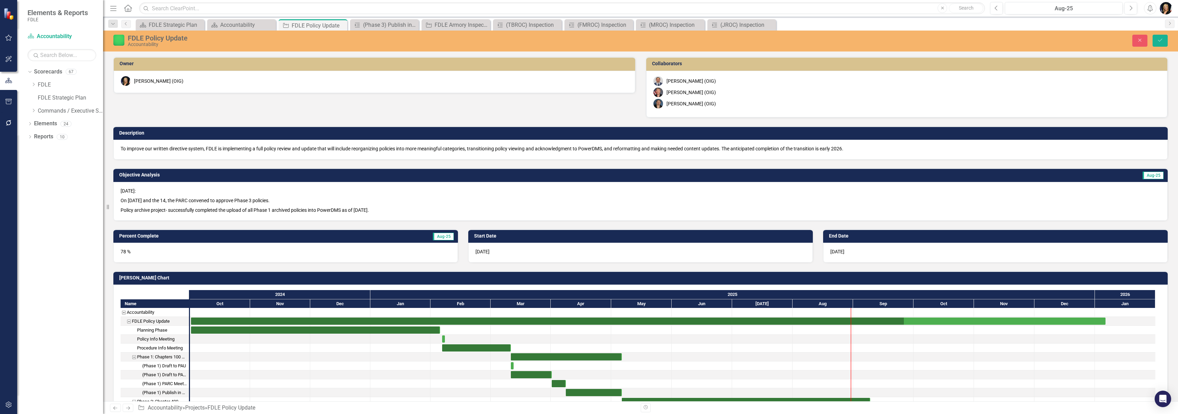
scroll to position [673, 0]
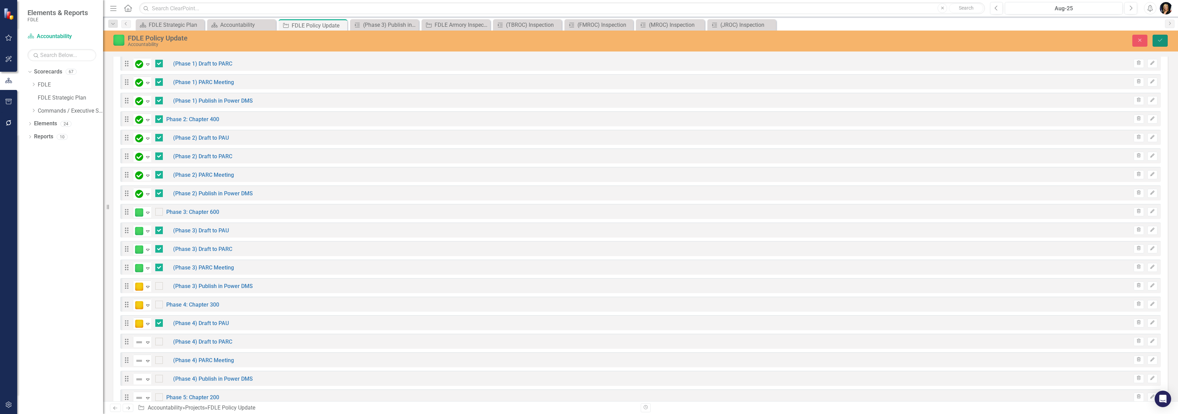
click at [1163, 42] on button "Save" at bounding box center [1159, 41] width 15 height 12
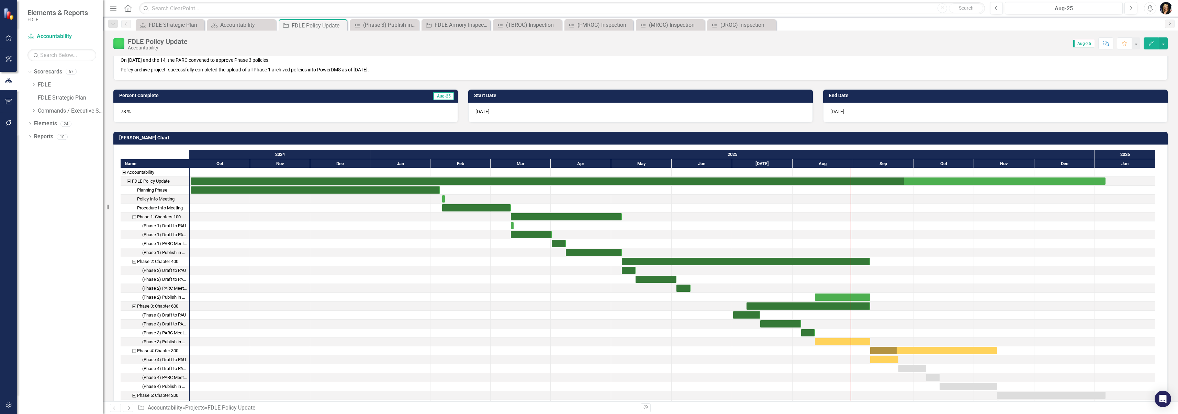
scroll to position [155, 0]
